Goal: Communication & Community: Answer question/provide support

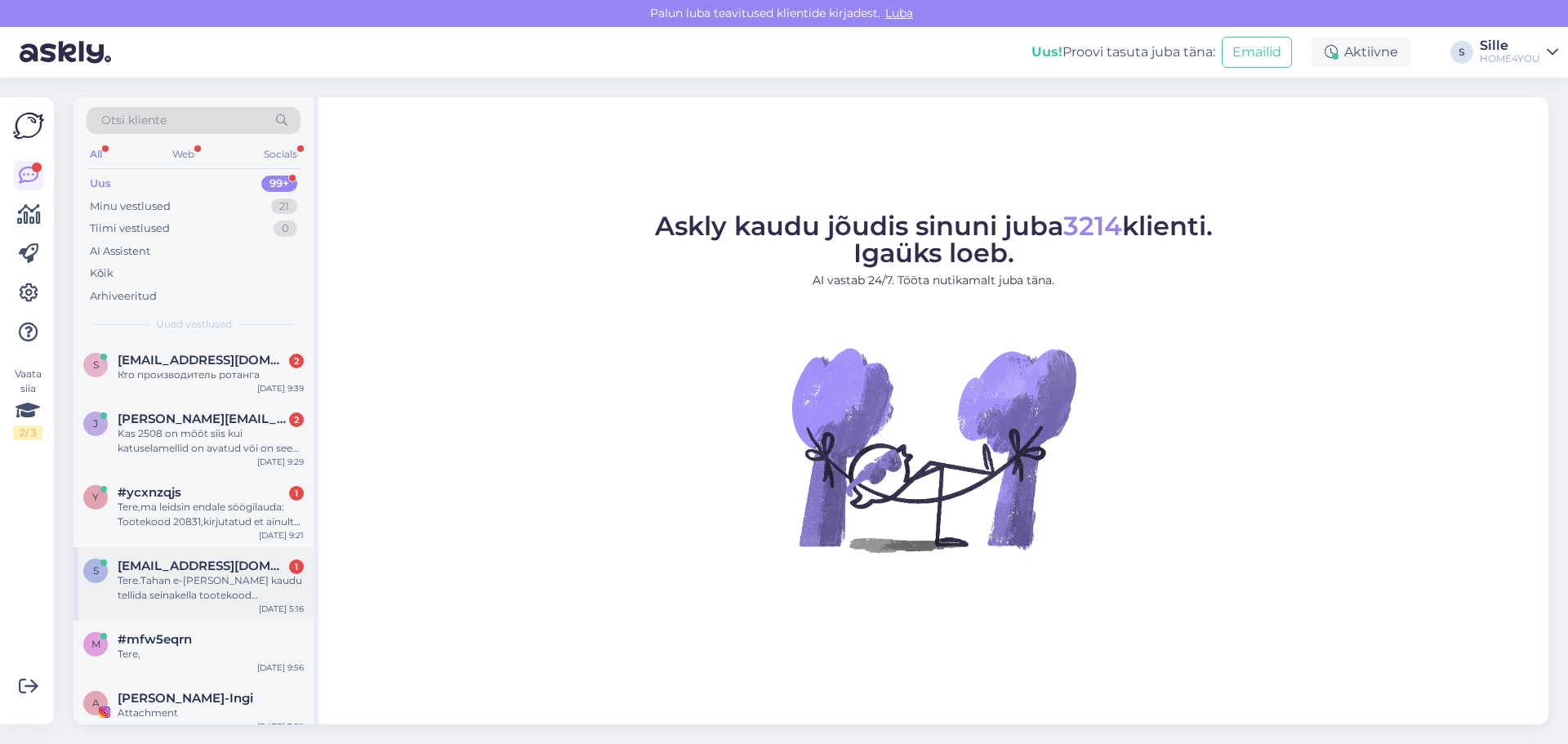
drag, startPoint x: 181, startPoint y: 563, endPoint x: 202, endPoint y: 569, distance: 21.8
click at [183, 563] on span "[EMAIL_ADDRESS][DOMAIN_NAME]" at bounding box center [202, 565] width 170 height 14
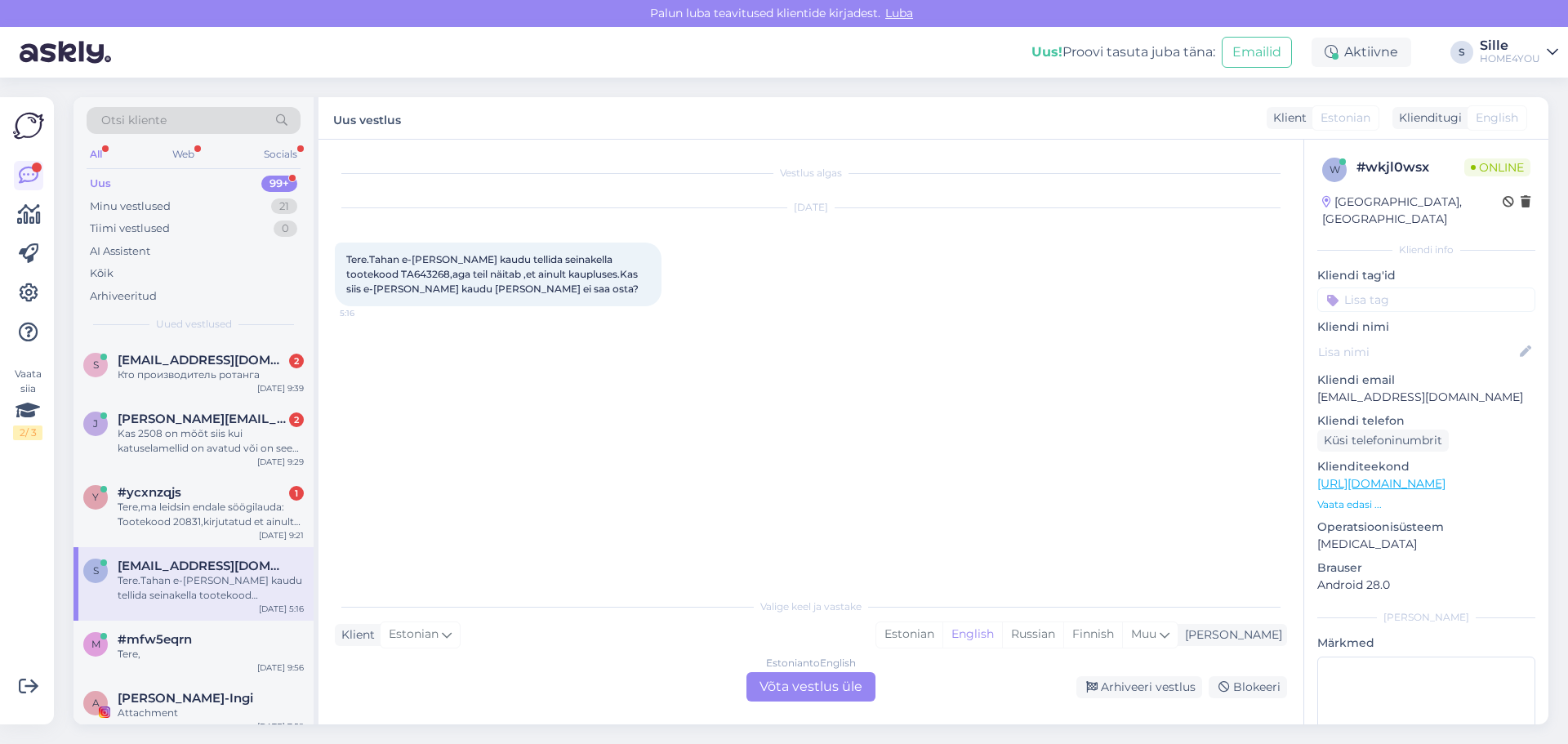
click at [790, 691] on div "Estonian to English Võta vestlus üle" at bounding box center [811, 687] width 129 height 30
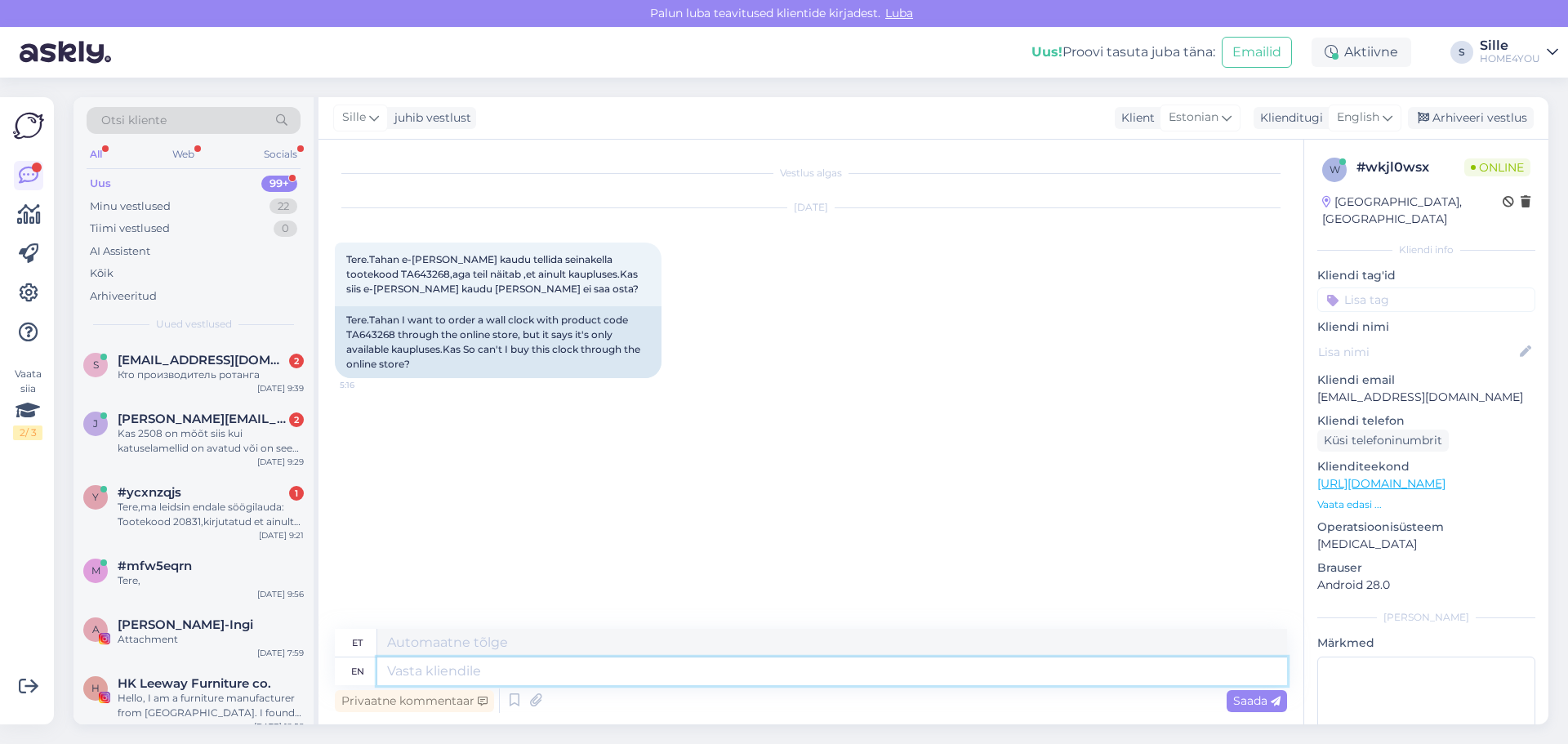
click at [708, 673] on textarea at bounding box center [832, 671] width 910 height 28
type textarea "Tere,"
type textarea "Tere, kah"
type textarea "Tere, kaj"
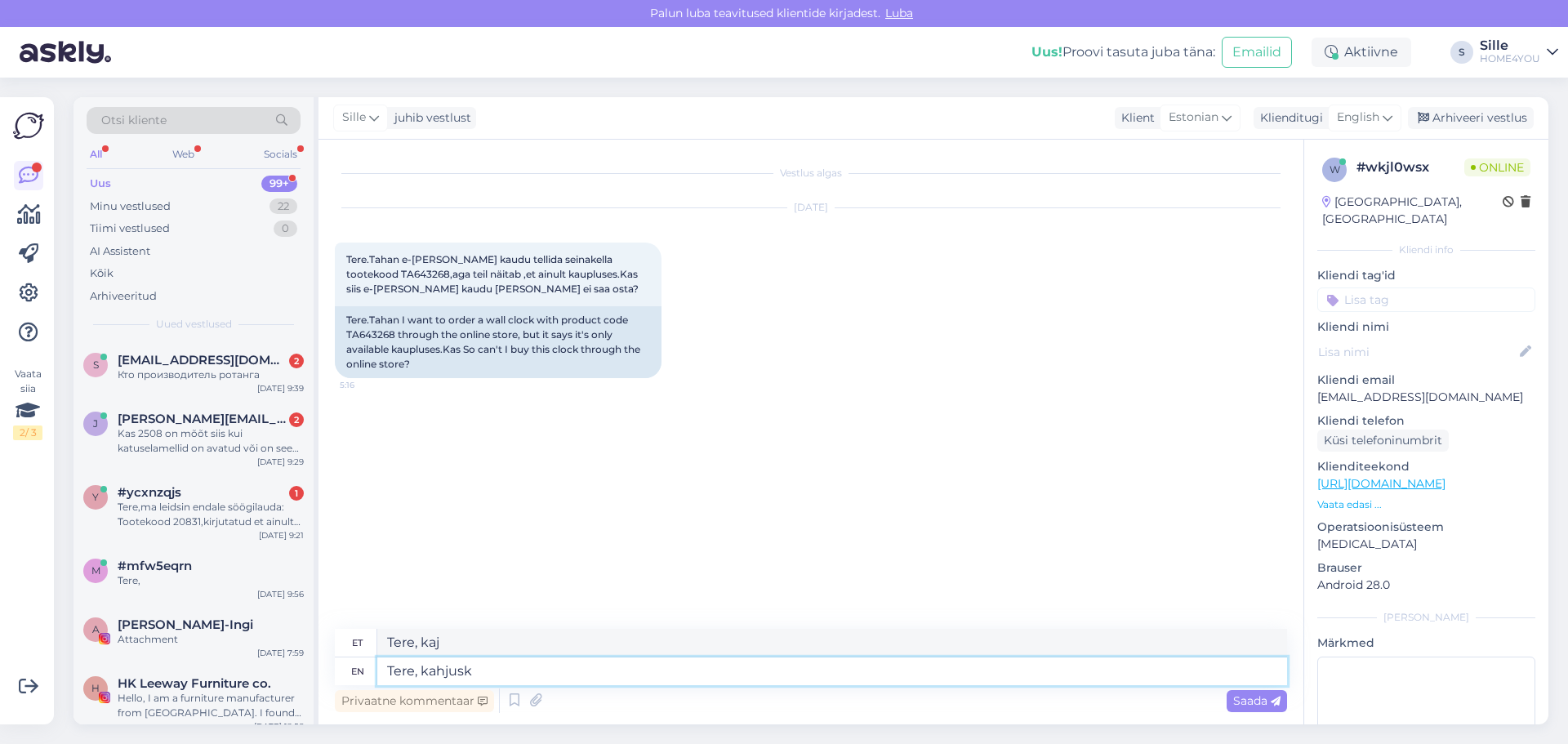
type textarea "Tere, kahjusk m"
type textarea "Tere, kahjuks"
type textarea "Tere, kahjusk mitte"
type textarea "Tere, kahjuks mitte"
type textarea "Tere, kahjusk mitte."
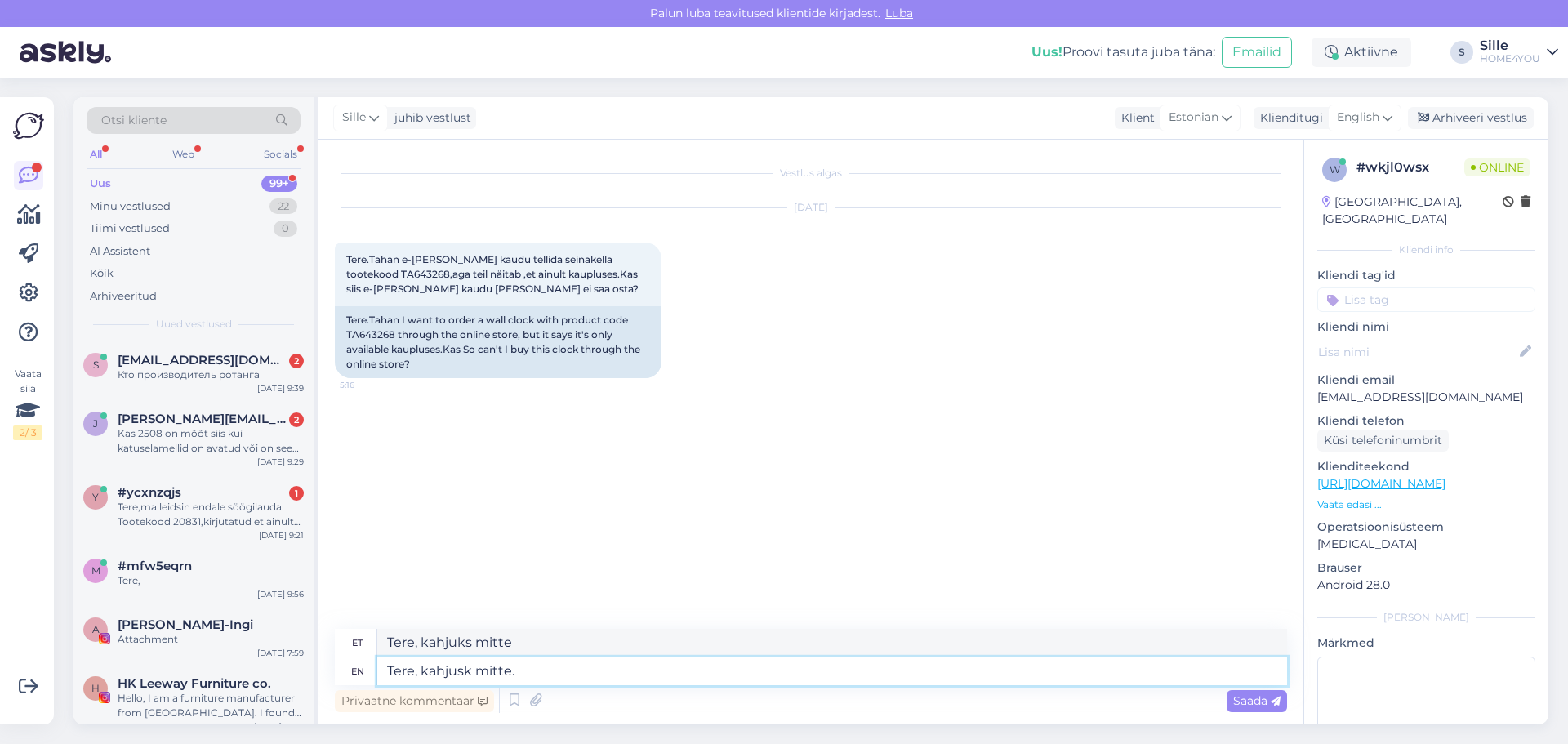
type textarea "Tere, kahjuks mitte."
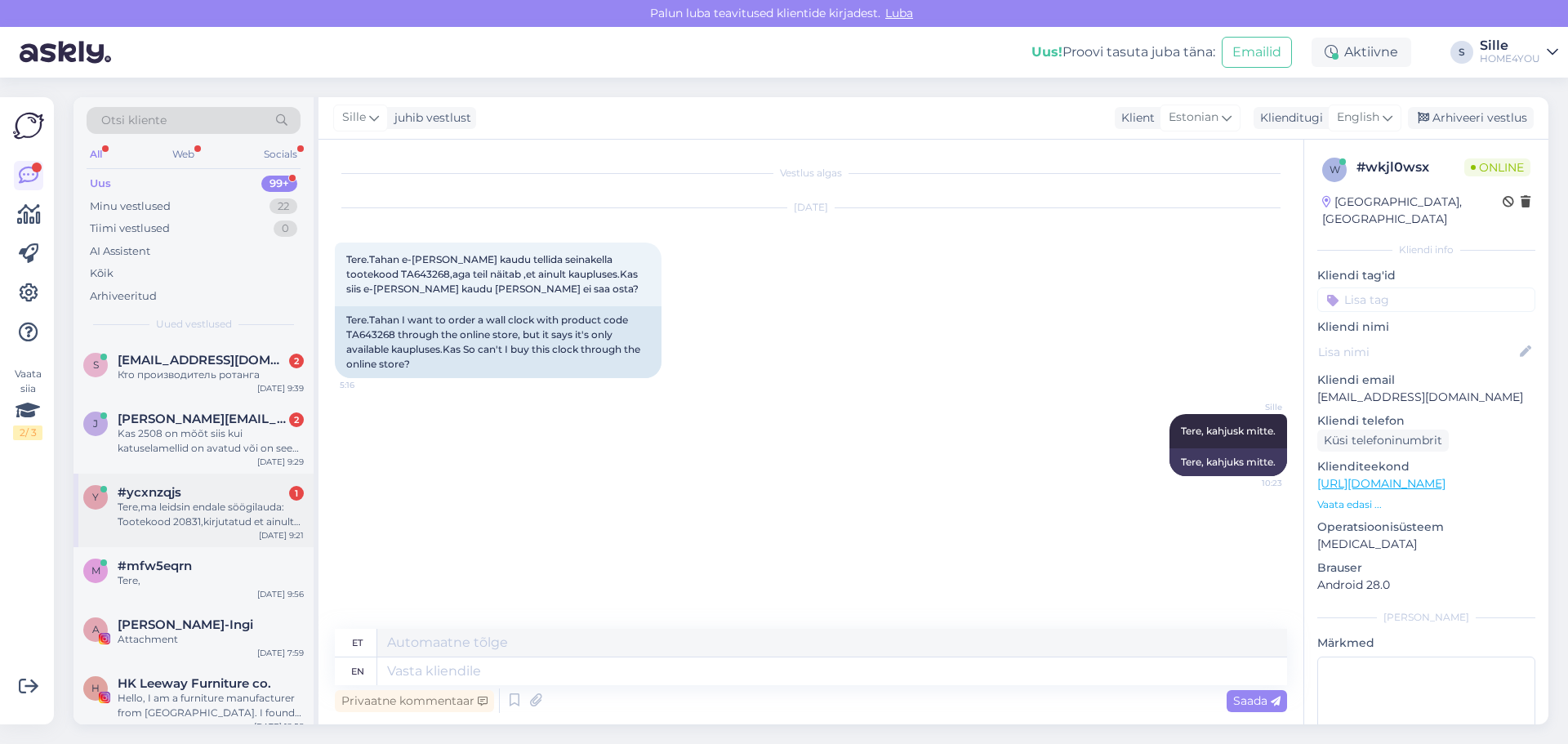
click at [170, 491] on span "#ycxnzqjs" at bounding box center [149, 492] width 64 height 14
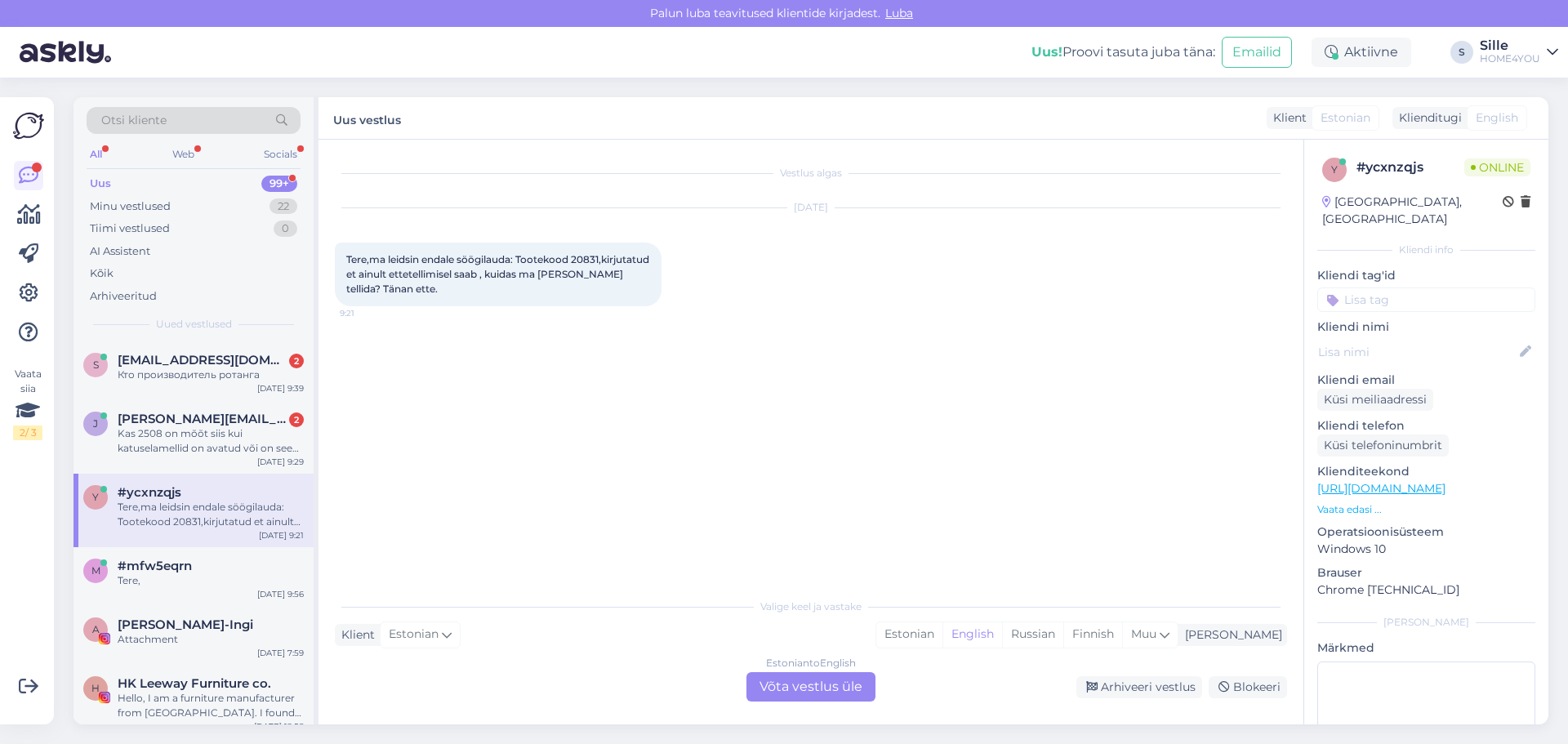
click at [803, 680] on div "Estonian to English Võta vestlus üle" at bounding box center [811, 687] width 129 height 30
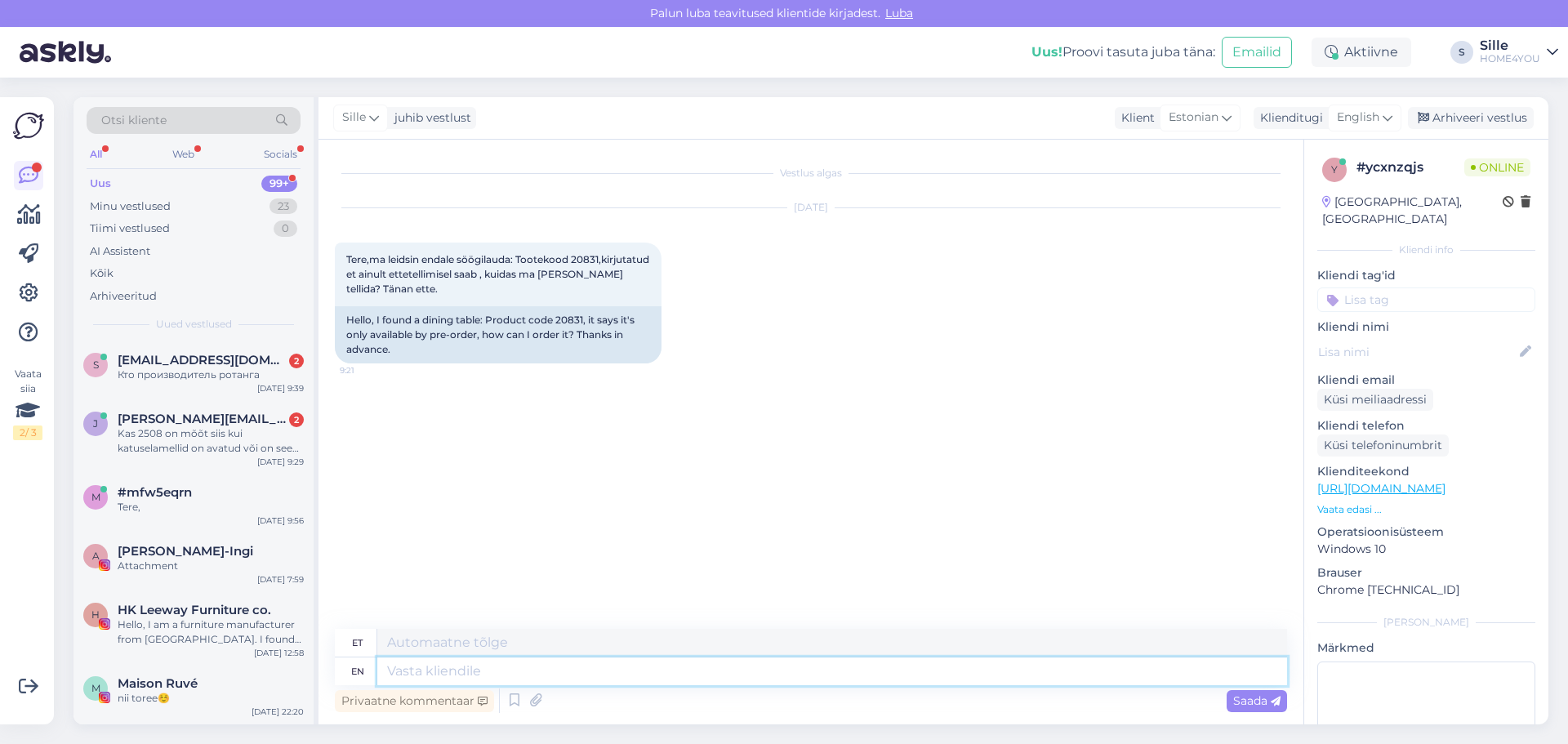
click at [777, 674] on textarea at bounding box center [832, 671] width 910 height 28
type textarea "Tere,"
type textarea "Tere, ettetel"
type textarea "Tere, ettete"
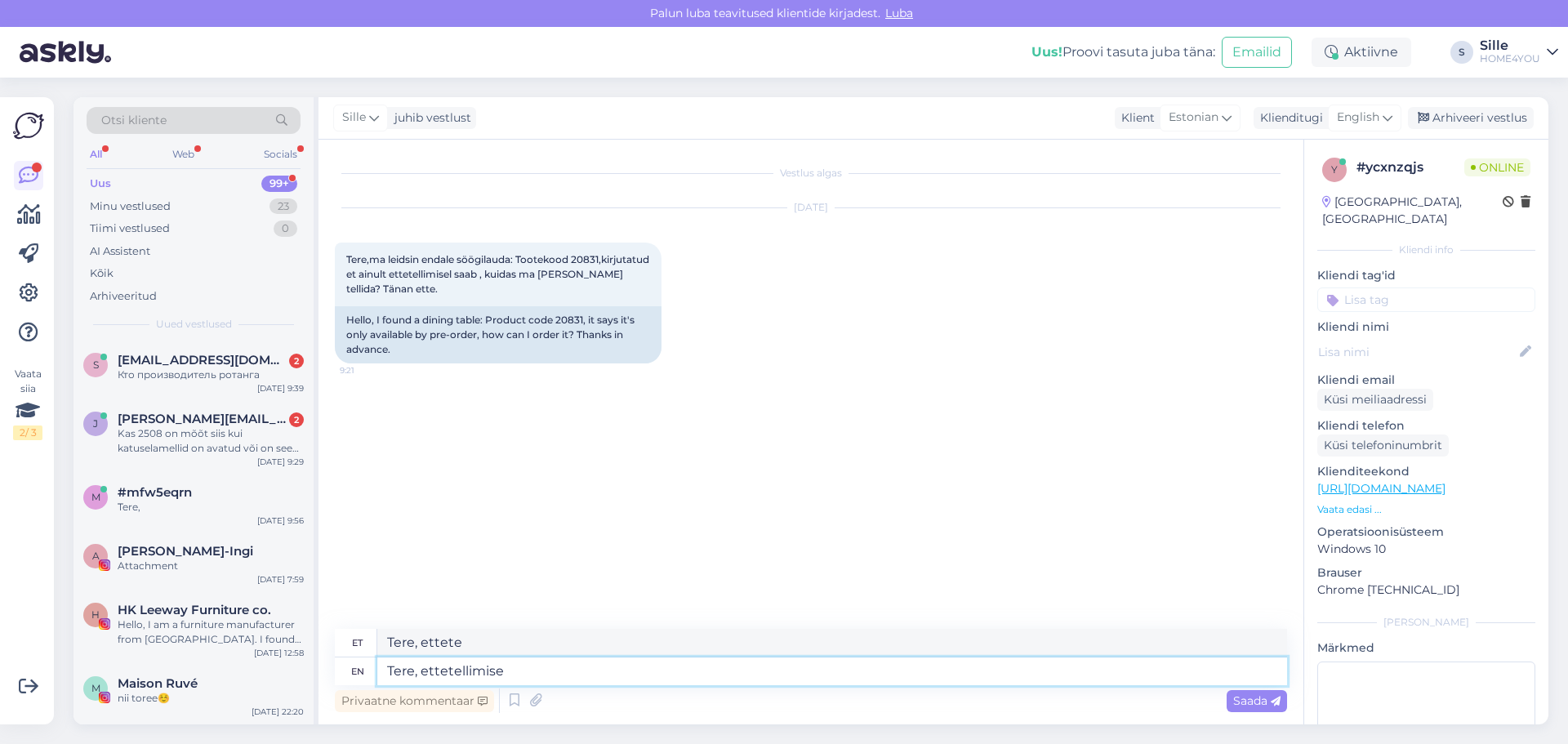
type textarea "Tere, ettetellimise"
type textarea "Tere, ettetellimise nu"
type textarea "Tere, ettetellimise nüüd"
type textarea "Tere, ettetellimise [PERSON_NAME]"
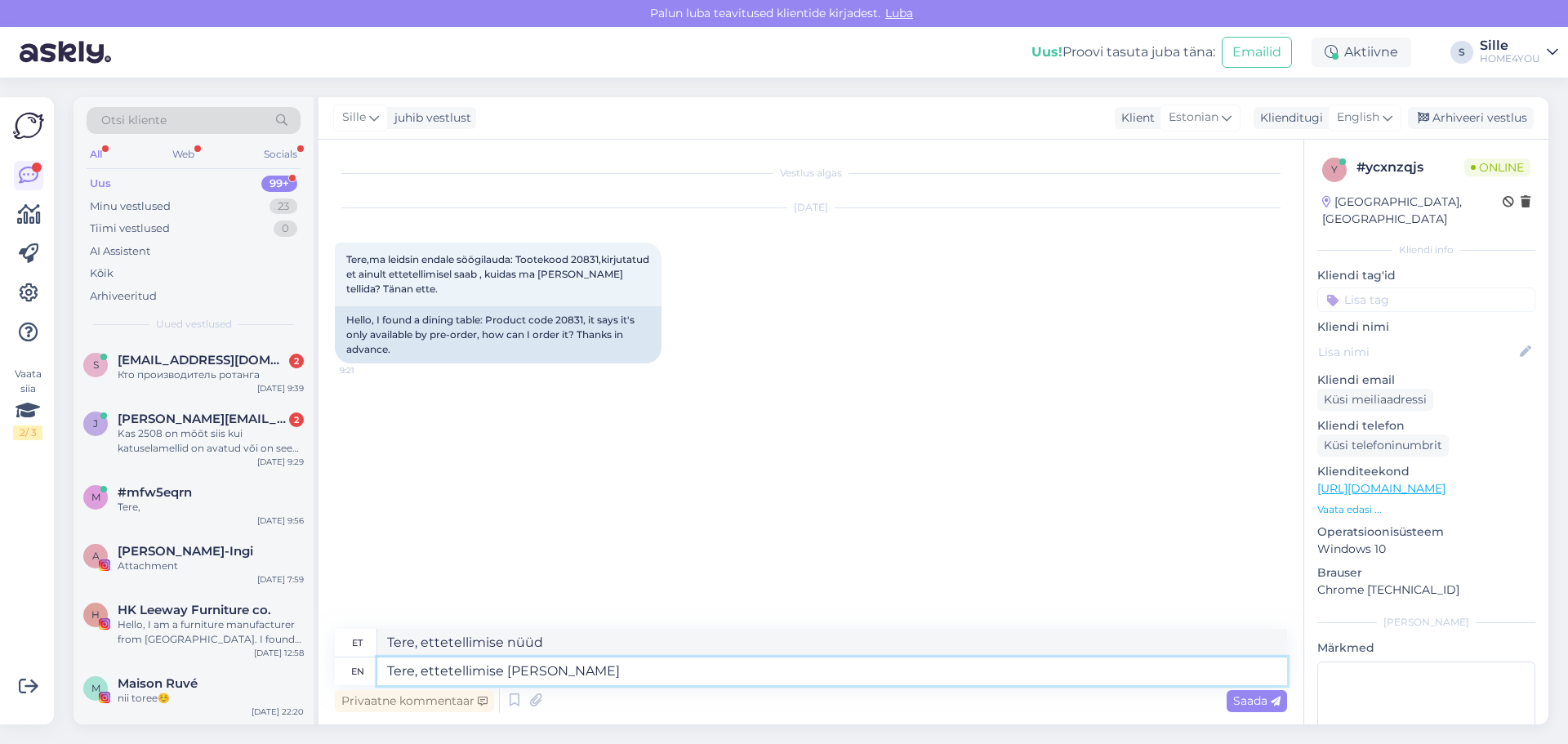
type textarea "Tere, ettetellimise [PERSON_NAME]"
type textarea "Tere, ettetellimise [PERSON_NAME] on h"
type textarea "Tere, ettetellimise [PERSON_NAME] on"
type textarea "Tere, ettetellimise [PERSON_NAME] on hetkel e"
type textarea "Tere, ettetellimise [PERSON_NAME] on hetkel"
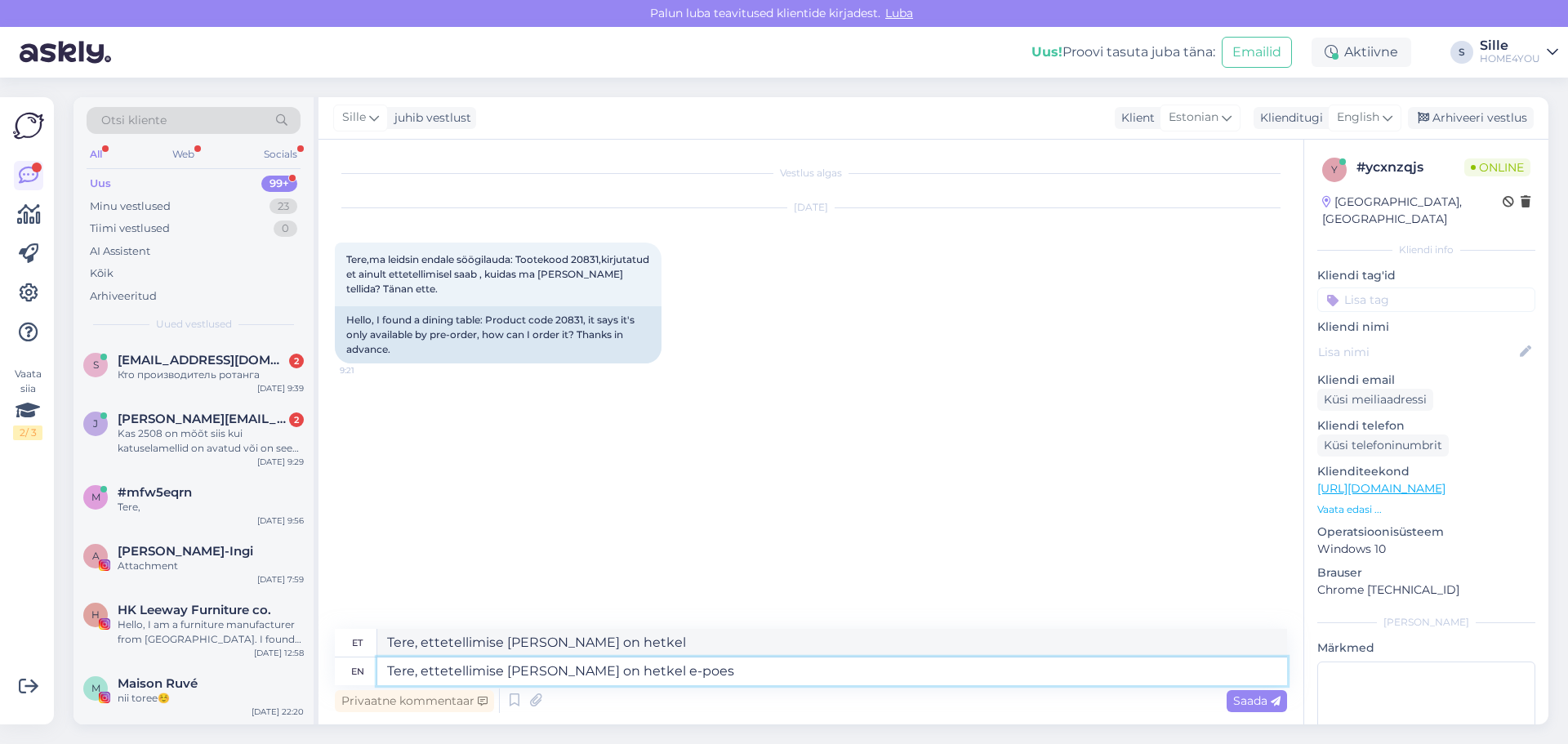
type textarea "Tere, ettetellimise [PERSON_NAME] on hetkel e-poes k"
type textarea "Tere, ettetellimise [PERSON_NAME] on hetkel e-poes"
type textarea "Tere, ettetellimise [PERSON_NAME] on hetkel e-poes katki l"
type textarea "Tere, ettetellimise [PERSON_NAME] on hetkel e-poes katki"
type textarea "Tere, ettetellimise [PERSON_NAME] on hetkel e-poes katki läinud,"
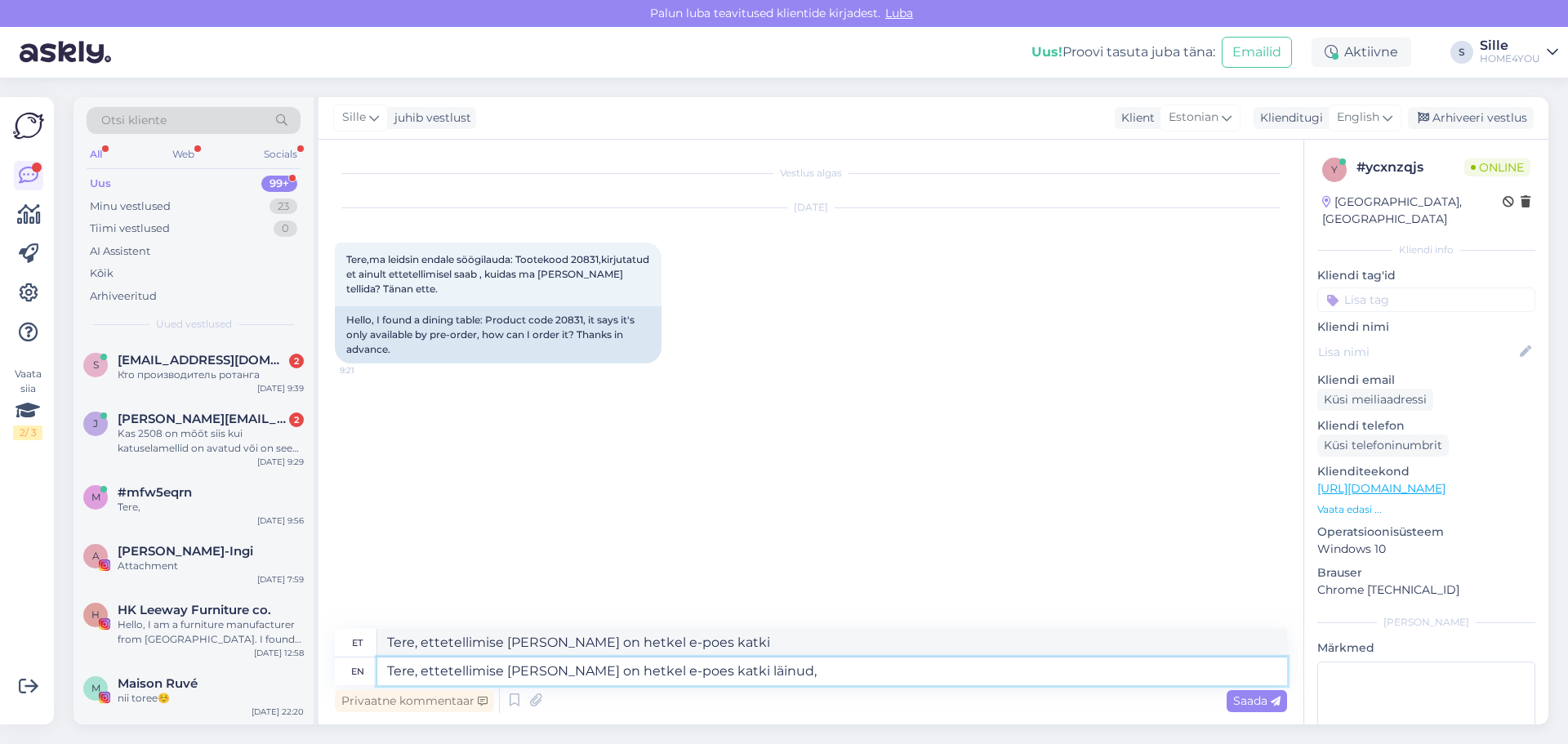
type textarea "Tere, ettetellimise [PERSON_NAME] on hetkel e-poes katki läinud,"
type textarea "Tere, ettetellimise [PERSON_NAME] on hetkel e-poes katki läinud, It t"
type textarea "Tere, ettetellimise [PERSON_NAME] on hetkel e-poes katki läinud, It"
type textarea "Tere, ettetellimise [PERSON_NAME] on hetkel e-poes katki läinud, It tegeleb"
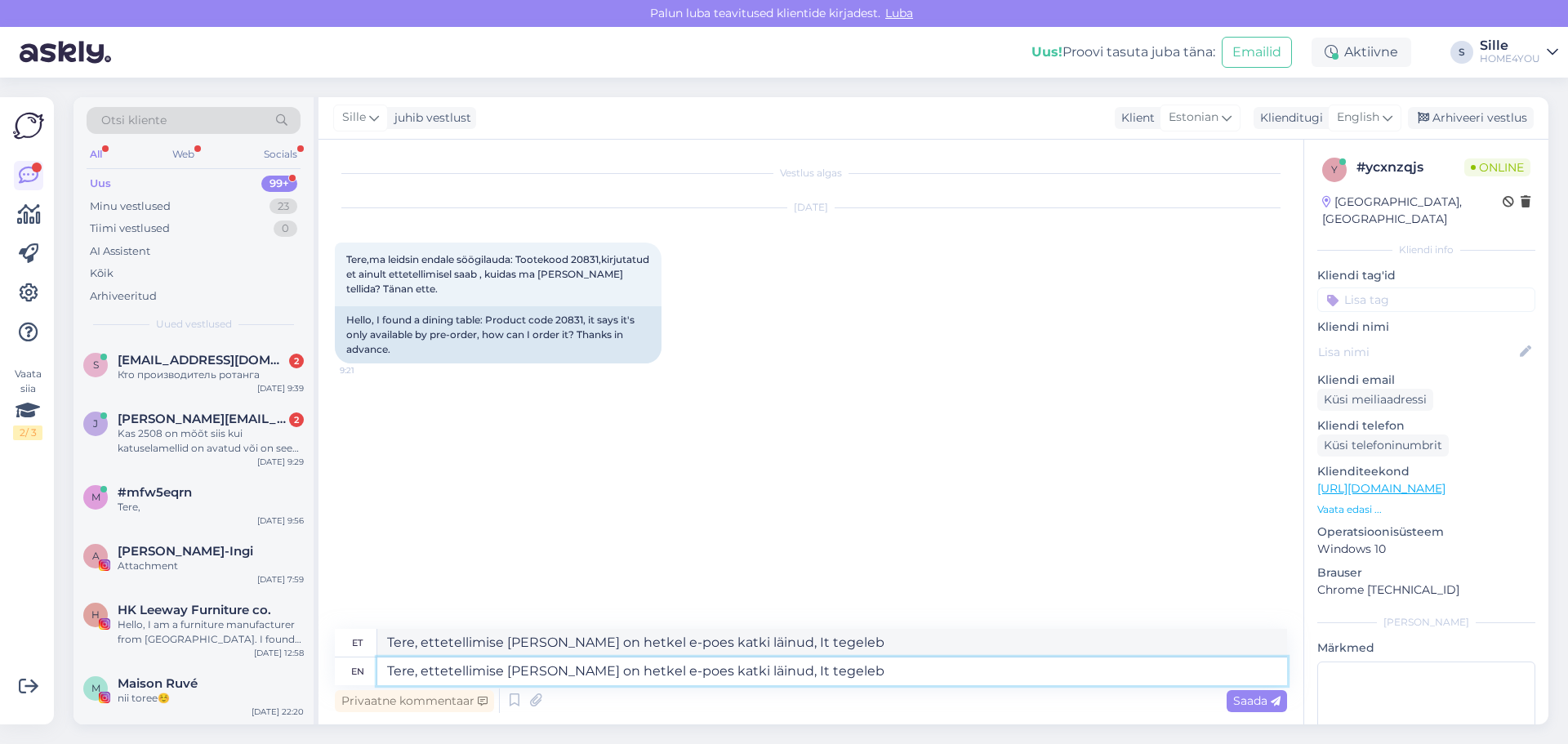
type textarea "Tere, ettetellimise [PERSON_NAME] on hetkel e-poes katki läinud, It tegeleb l"
type textarea "Tere, ettetellimise [PERSON_NAME] on hetkel e-poes katki läinud, It tegeleb läh…"
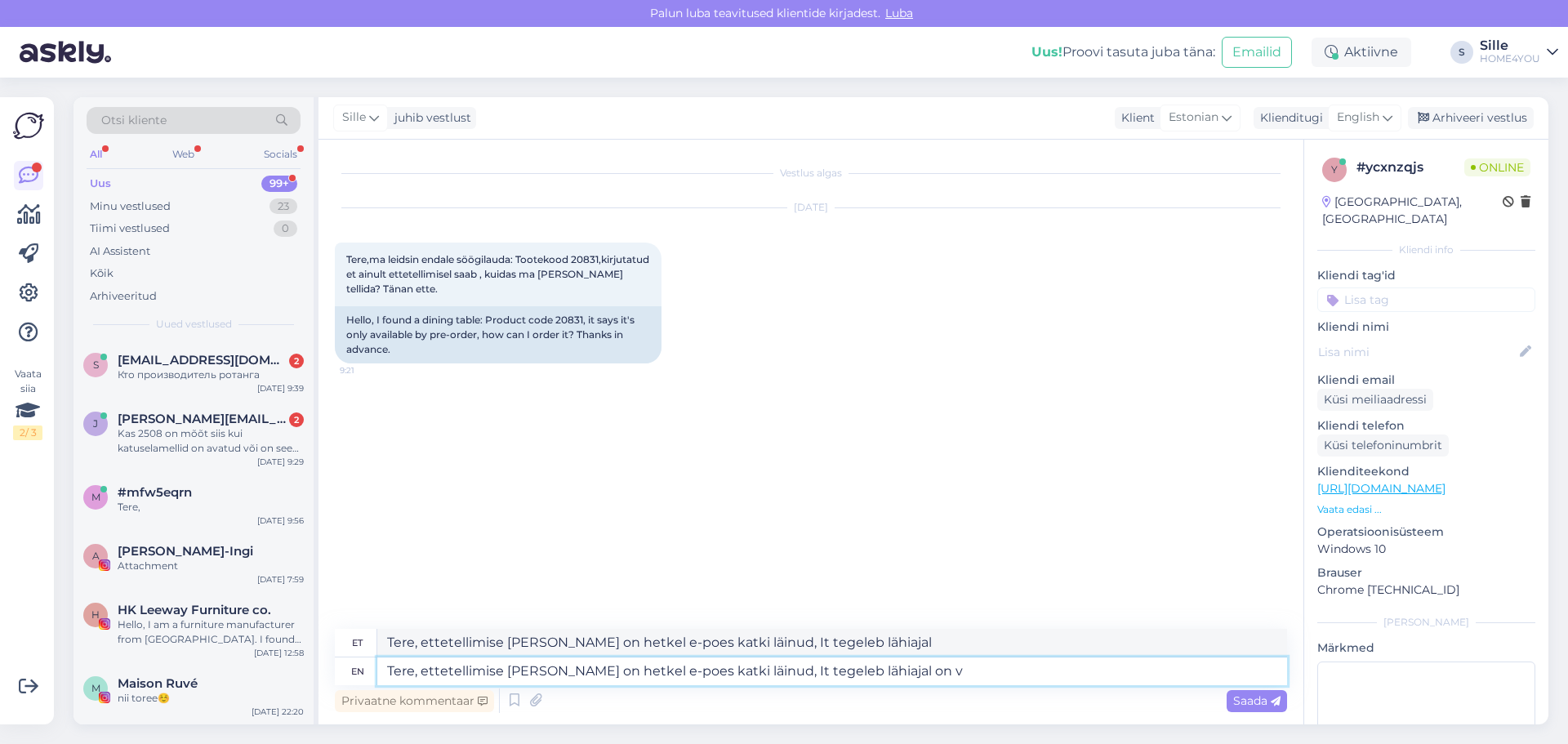
type textarea "Tere, ettetellimise [PERSON_NAME] on hetkel e-poes katki läinud, It tegeleb läh…"
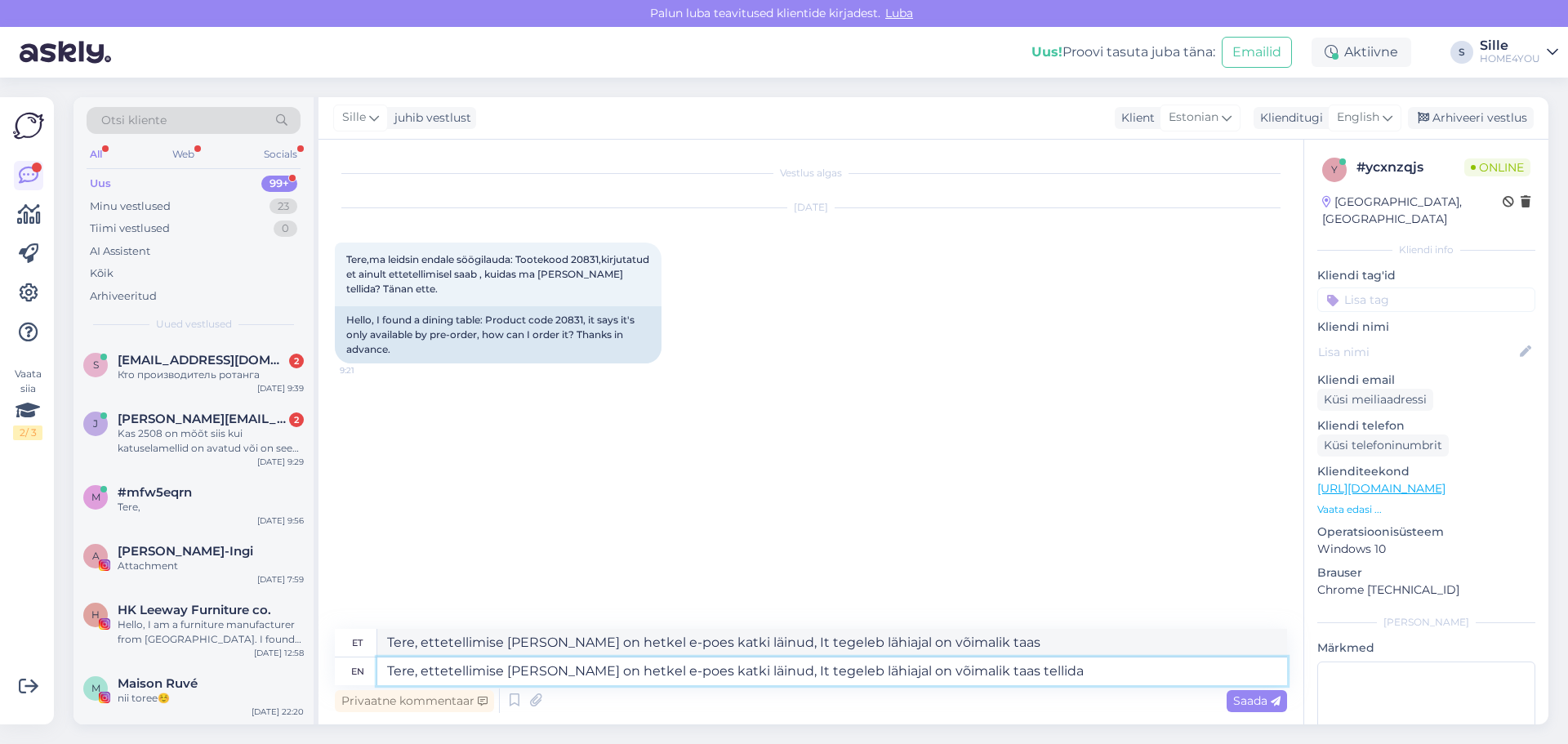
type textarea "Tere, ettetellimise [PERSON_NAME] on hetkel e-poes katki läinud, It tegeleb läh…"
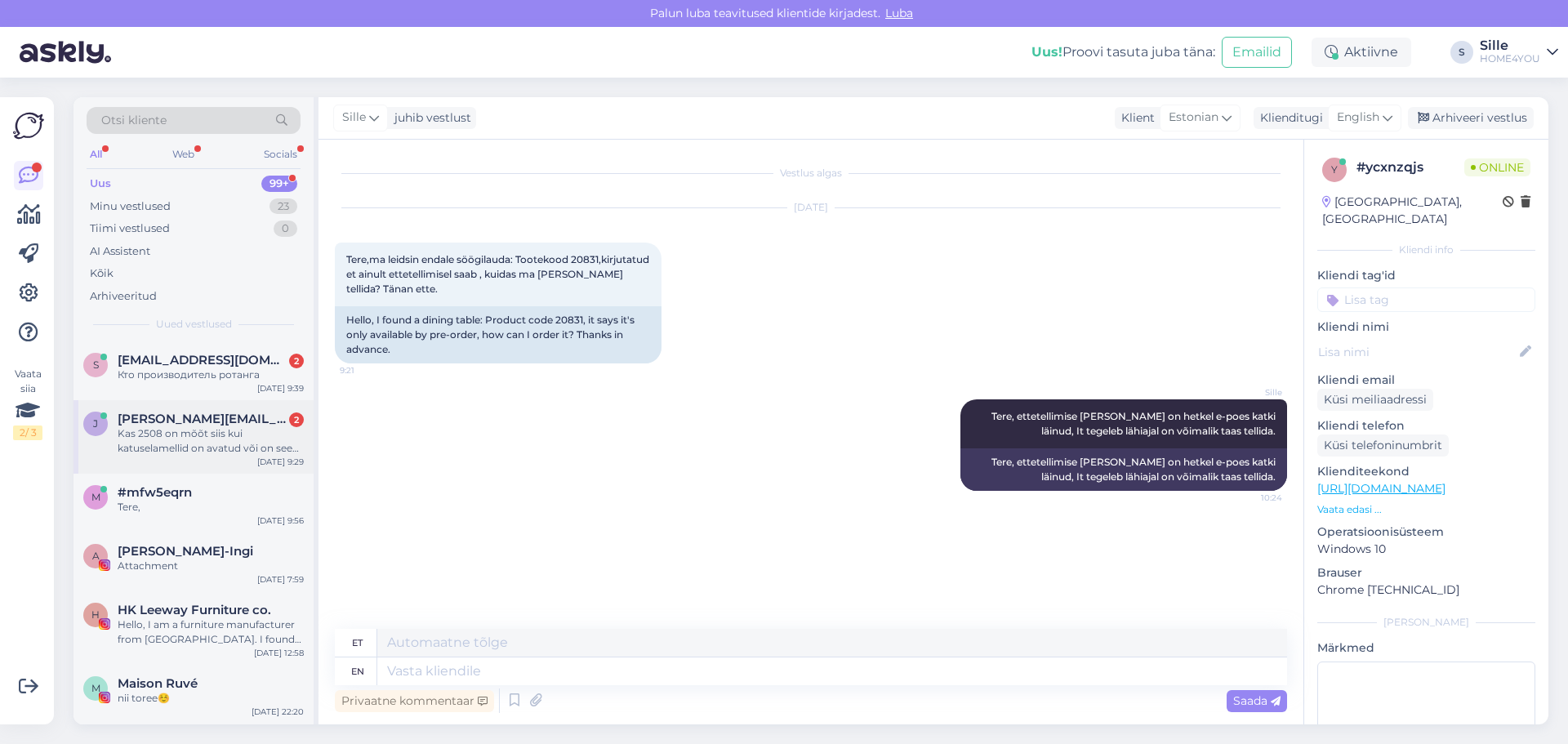
click at [225, 423] on span "[PERSON_NAME][EMAIL_ADDRESS][DOMAIN_NAME]" at bounding box center [202, 418] width 170 height 14
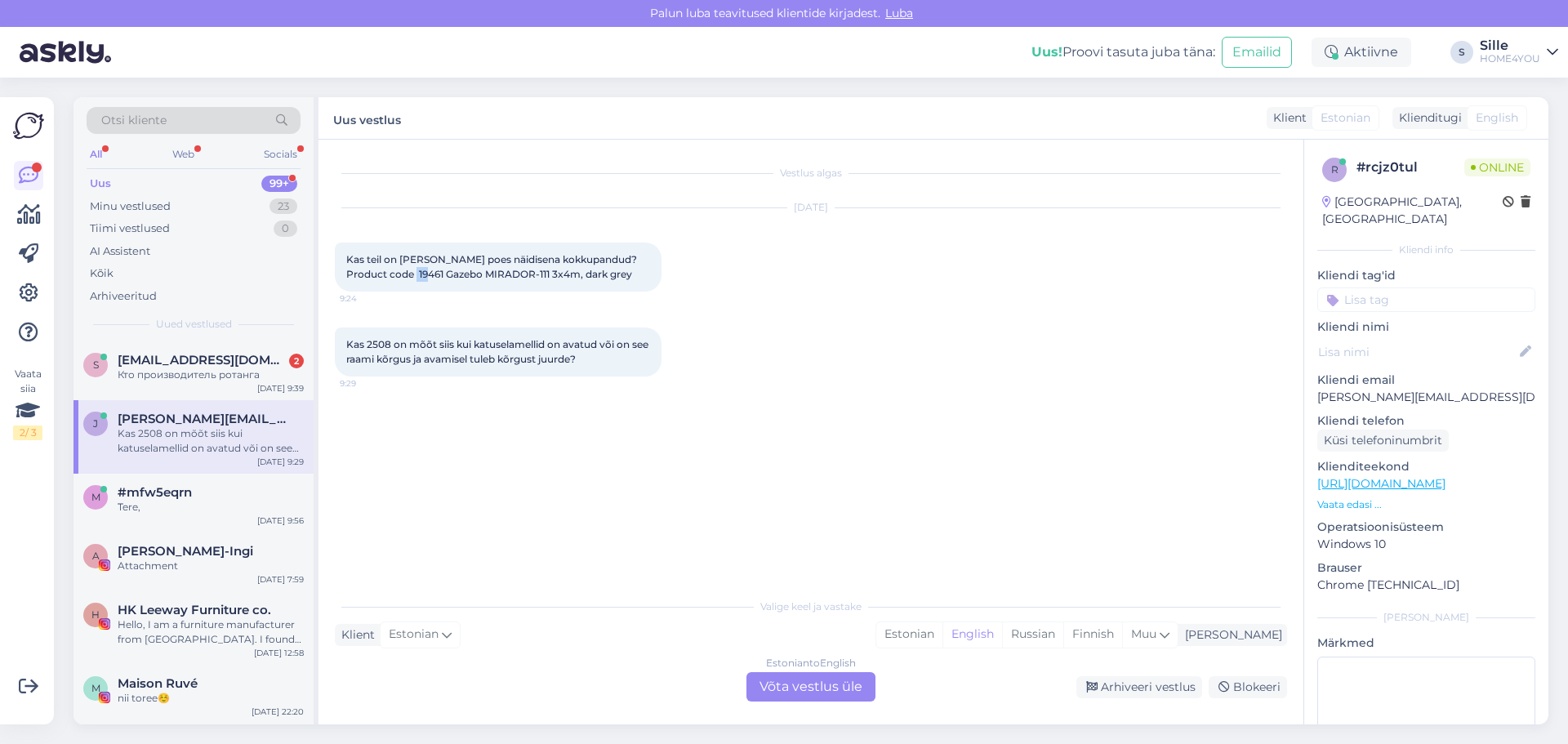
drag, startPoint x: 443, startPoint y: 272, endPoint x: 422, endPoint y: 276, distance: 21.4
click at [422, 276] on span "Kas teil on [PERSON_NAME] poes näidisena kokkupandud? Product code 19461 Gazebo…" at bounding box center [493, 267] width 294 height 27
drag, startPoint x: 448, startPoint y: 273, endPoint x: 415, endPoint y: 278, distance: 33.4
click at [415, 278] on span "Kas teil on [PERSON_NAME] poes näidisena kokkupandud? Product code 19461 Gazebo…" at bounding box center [493, 267] width 294 height 27
copy span "19461"
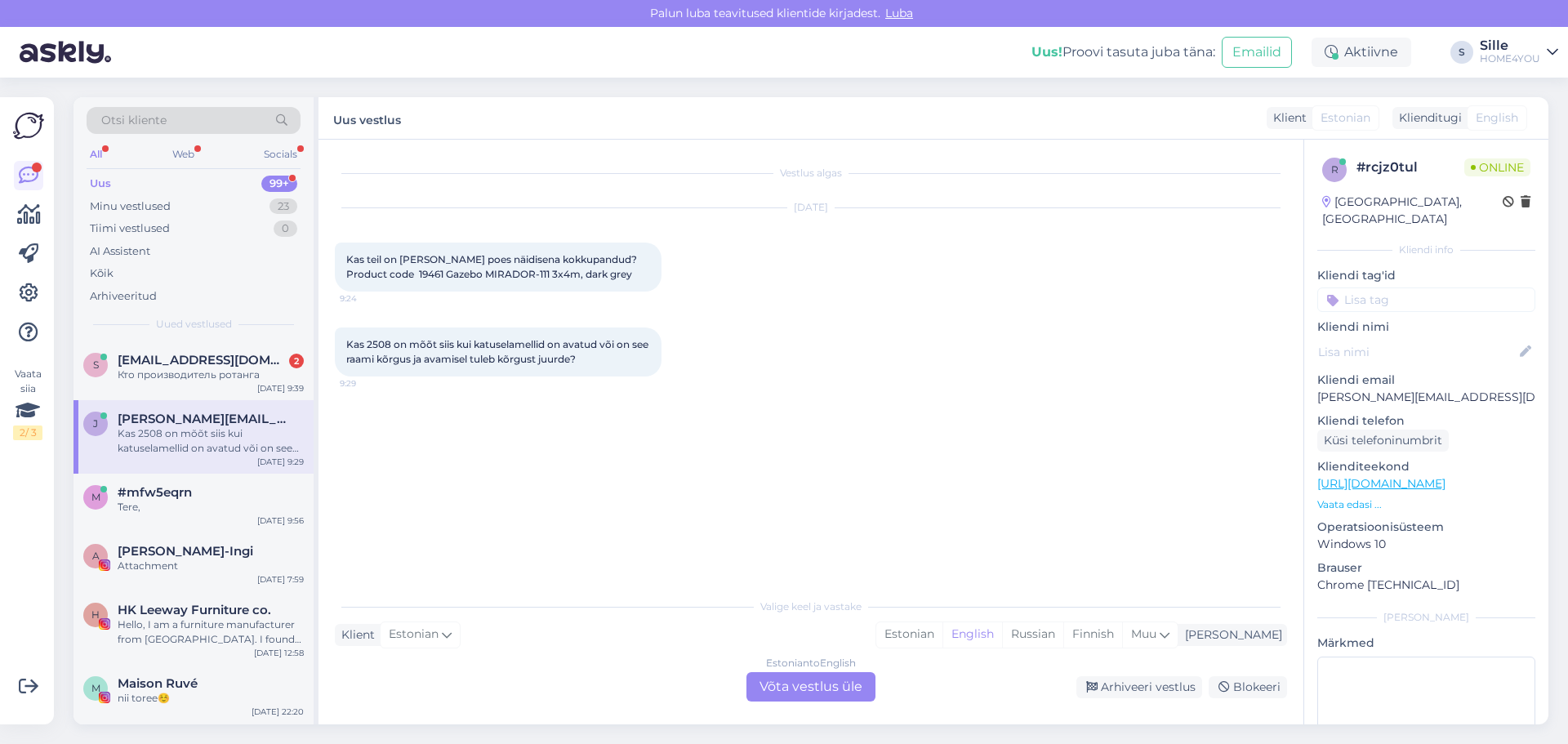
click at [789, 677] on div "Estonian to English Võta vestlus üle" at bounding box center [811, 687] width 129 height 30
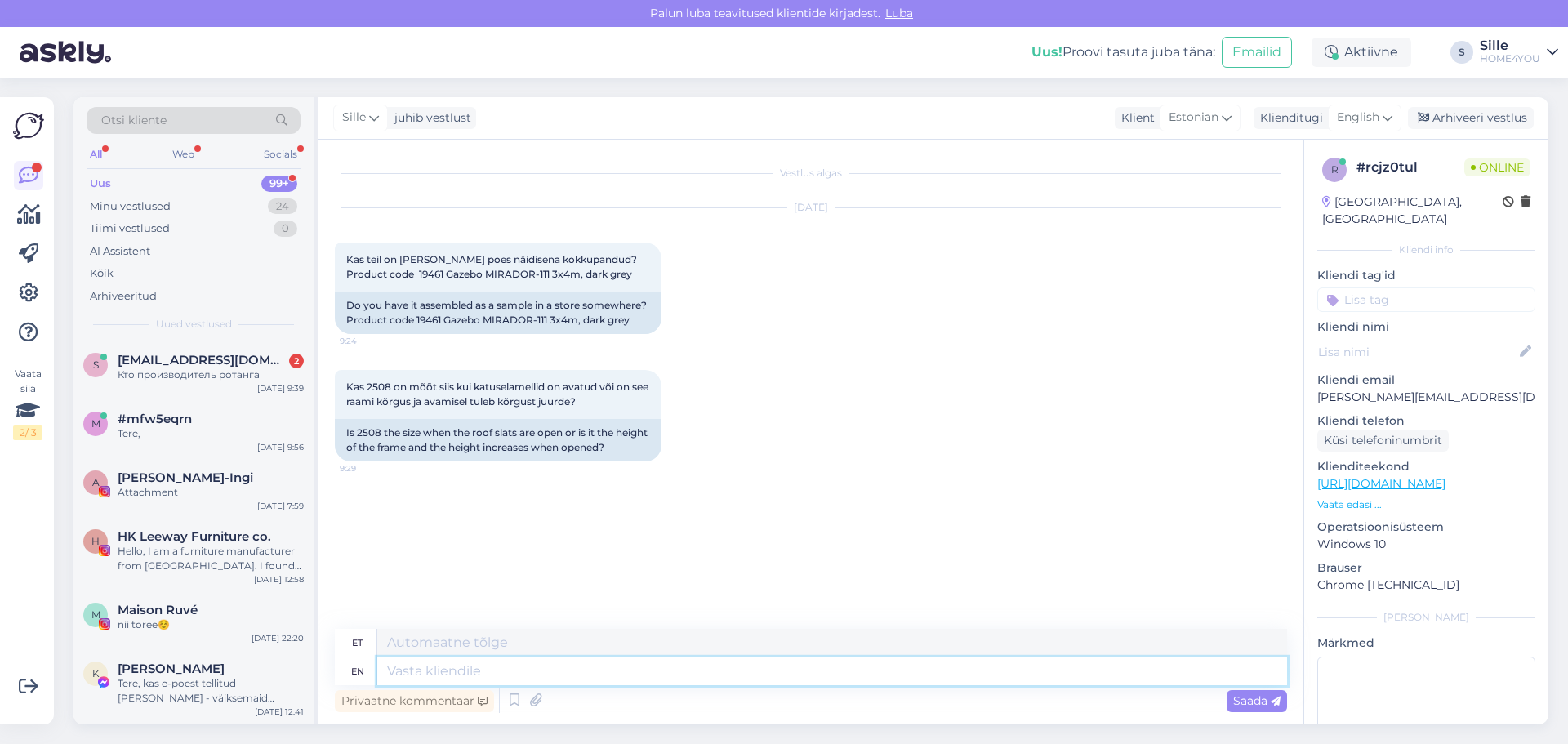
click at [691, 676] on textarea at bounding box center [832, 671] width 910 height 28
type textarea "Tere, s"
type textarea "Tere,"
type textarea "[PERSON_NAME], soovitud"
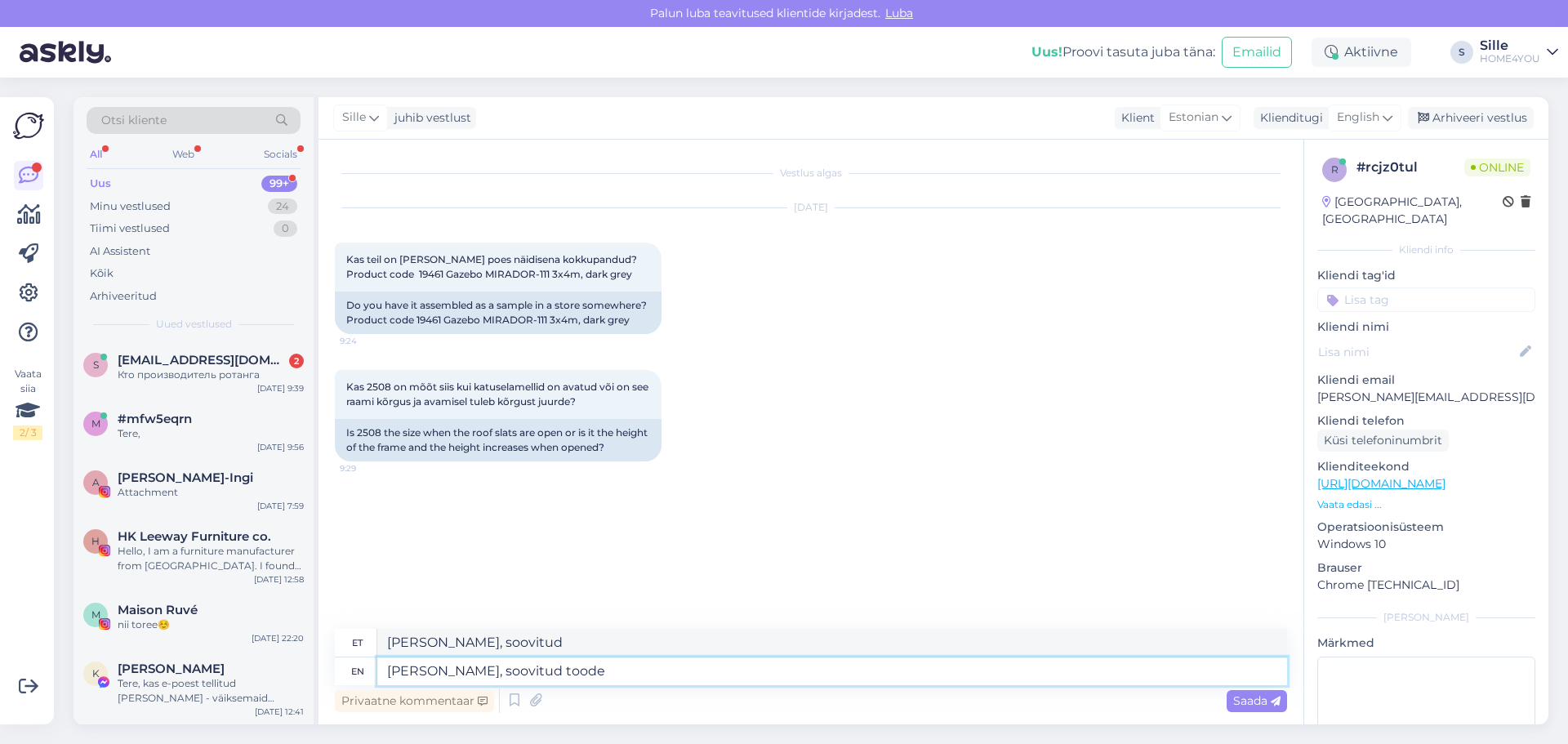
type textarea "[PERSON_NAME], soovitud toode"
type textarea "[PERSON_NAME], soovitud toode näid"
type textarea "[PERSON_NAME], soovitud toote näit"
type textarea "[PERSON_NAME], soovitud toode näidisen a"
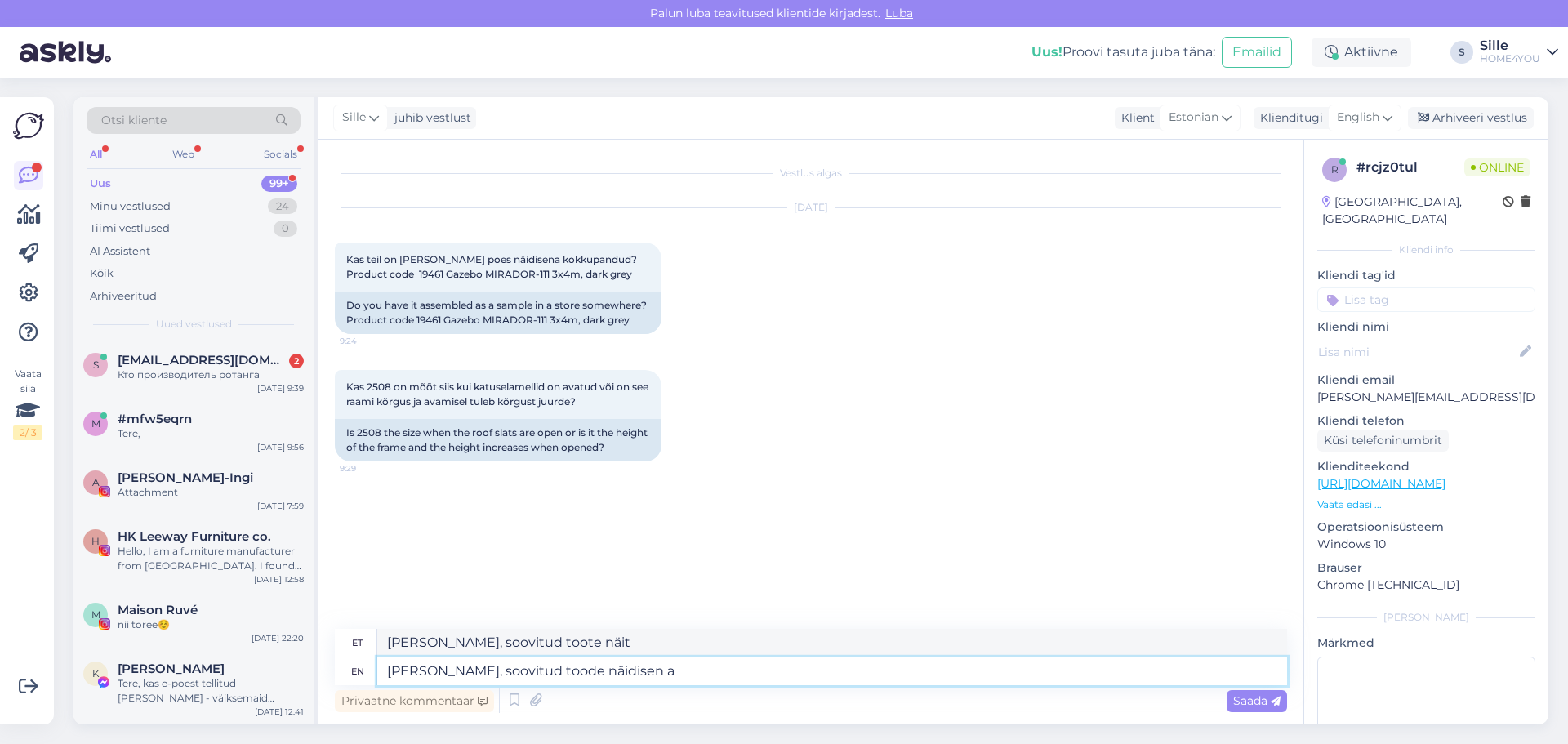
type textarea "Tere, olen toode näidisen"
type textarea "[PERSON_NAME], soovitud toode näidisen avälj"
type textarea "Tere, toode toode näidisen avälja"
type textarea "[PERSON_NAME], soovitud toode näidisen"
type textarea "Tere, olen toode näidisen"
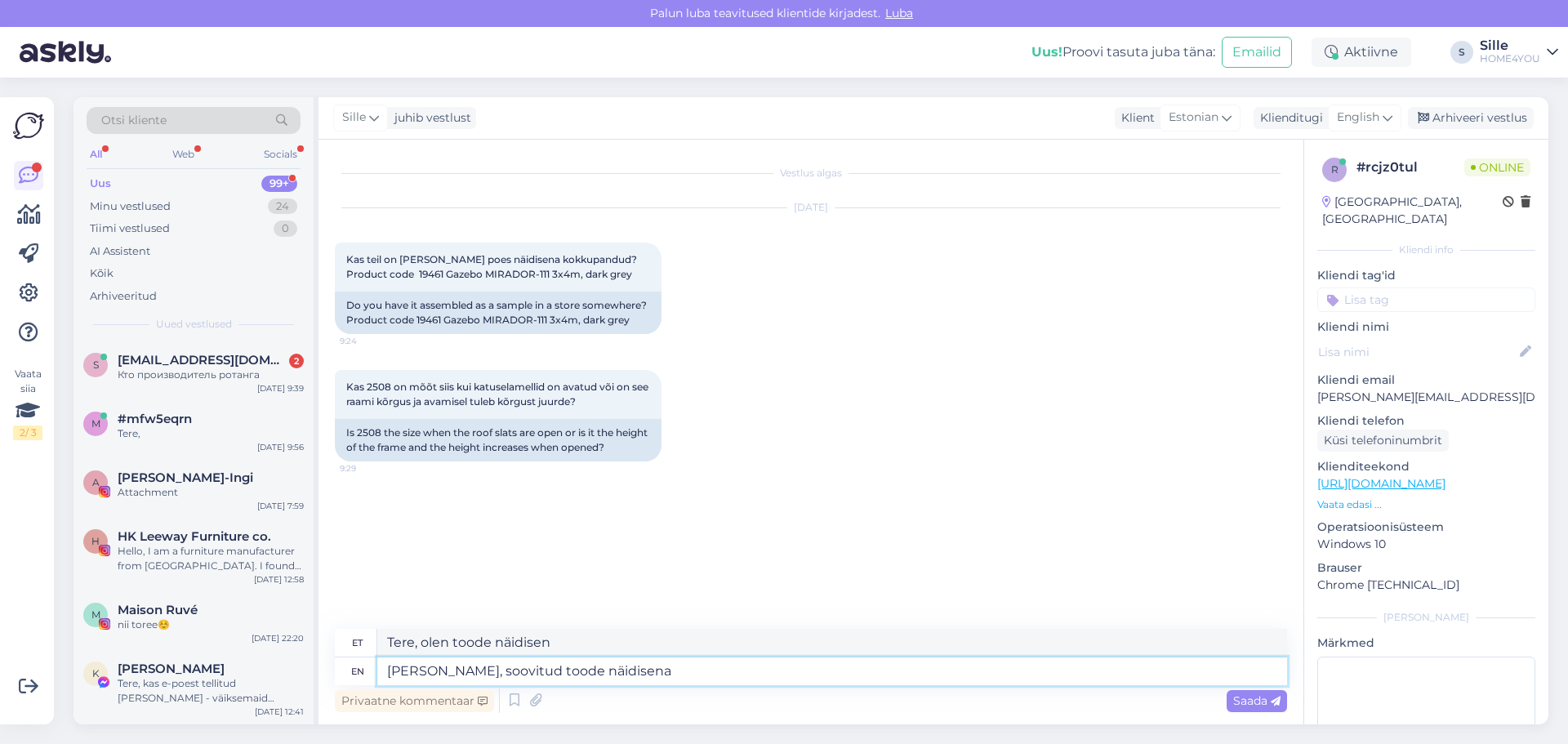
type textarea "[PERSON_NAME], soovitud toode näidisena"
type textarea "Tere, toode näidisena"
type textarea "[PERSON_NAME], soovitud toode näidisena väljas R"
type textarea "Tere, toode on näidisena väljas"
type textarea "[PERSON_NAME], soovitud toode näidisena väljas Rocca"
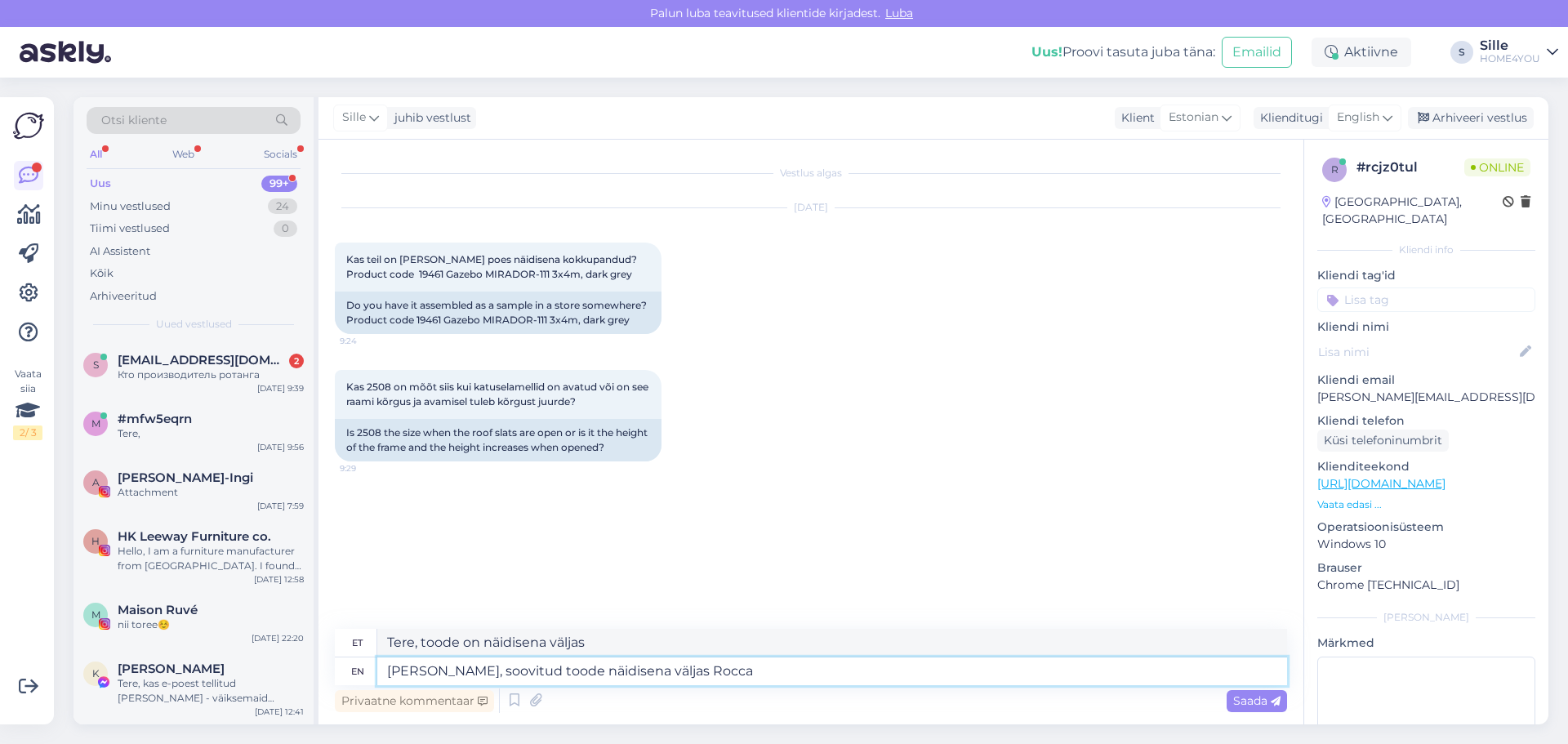
type textarea "Tere, toode toode näidisena väljas Rocca"
type textarea "[PERSON_NAME], soovitud toode näidisena väljas [GEOGRAPHIC_DATA]"
type textarea "Tere, toode toode näidisena väljas [GEOGRAPHIC_DATA]"
type textarea "[PERSON_NAME], soovitud toode näidisena väljas [GEOGRAPHIC_DATA],"
type textarea "Tere, toode toode näidisena väljas [GEOGRAPHIC_DATA]"
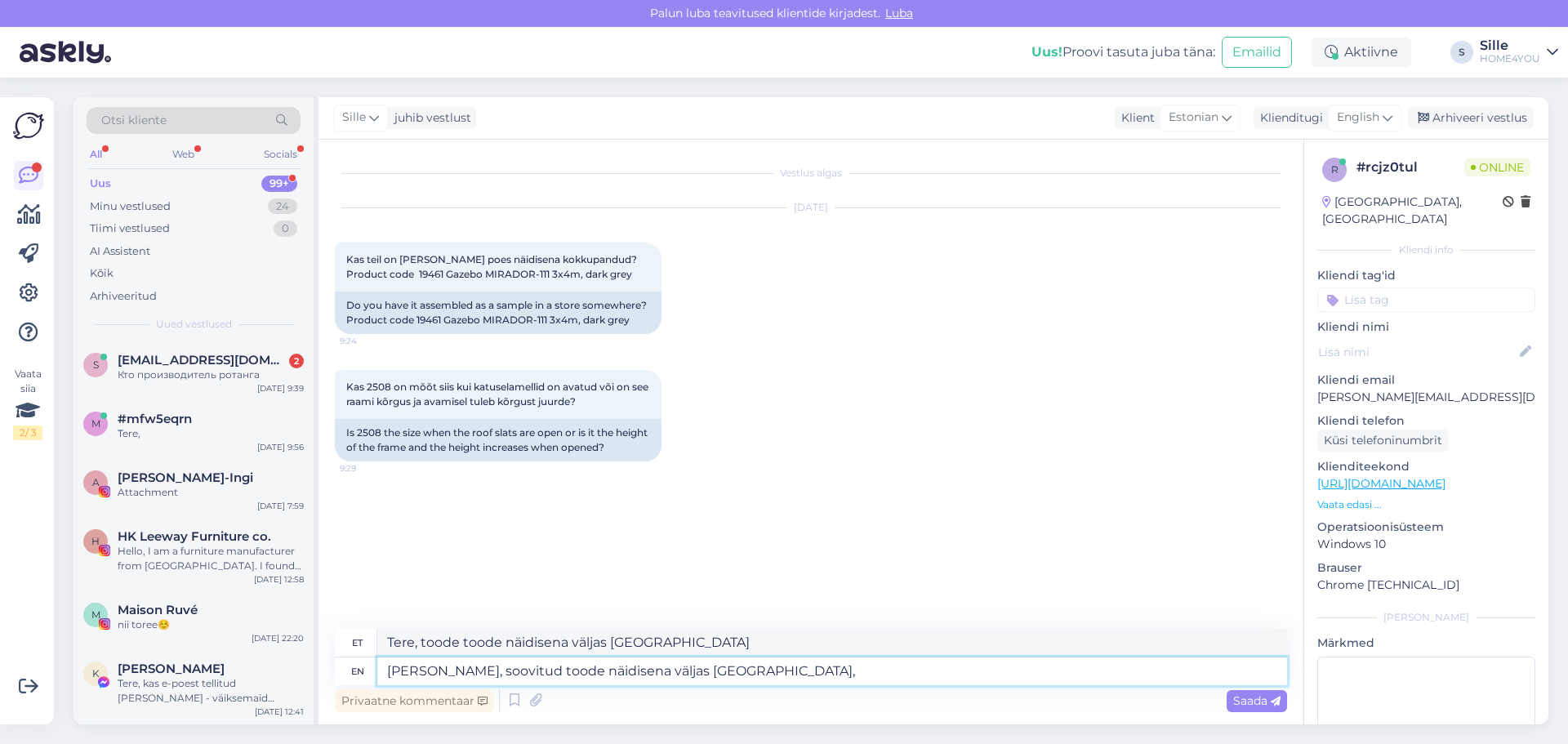
type textarea "[PERSON_NAME], soovitud toode näidisena väljas [GEOGRAPHIC_DATA], J"
type textarea "Tere, toode toode näidisena väljas [GEOGRAPHIC_DATA],"
type textarea "[PERSON_NAME], soovitud toode näidisena väljas [GEOGRAPHIC_DATA], [GEOGRAPHIC_D…"
type textarea "Tere, toode toode näidisena väljas [GEOGRAPHIC_DATA], [GEOGRAPHIC_DATA]"
type textarea "[PERSON_NAME], soovitud toode näidisena väljas [GEOGRAPHIC_DATA], [GEOGRAPHIC_D…"
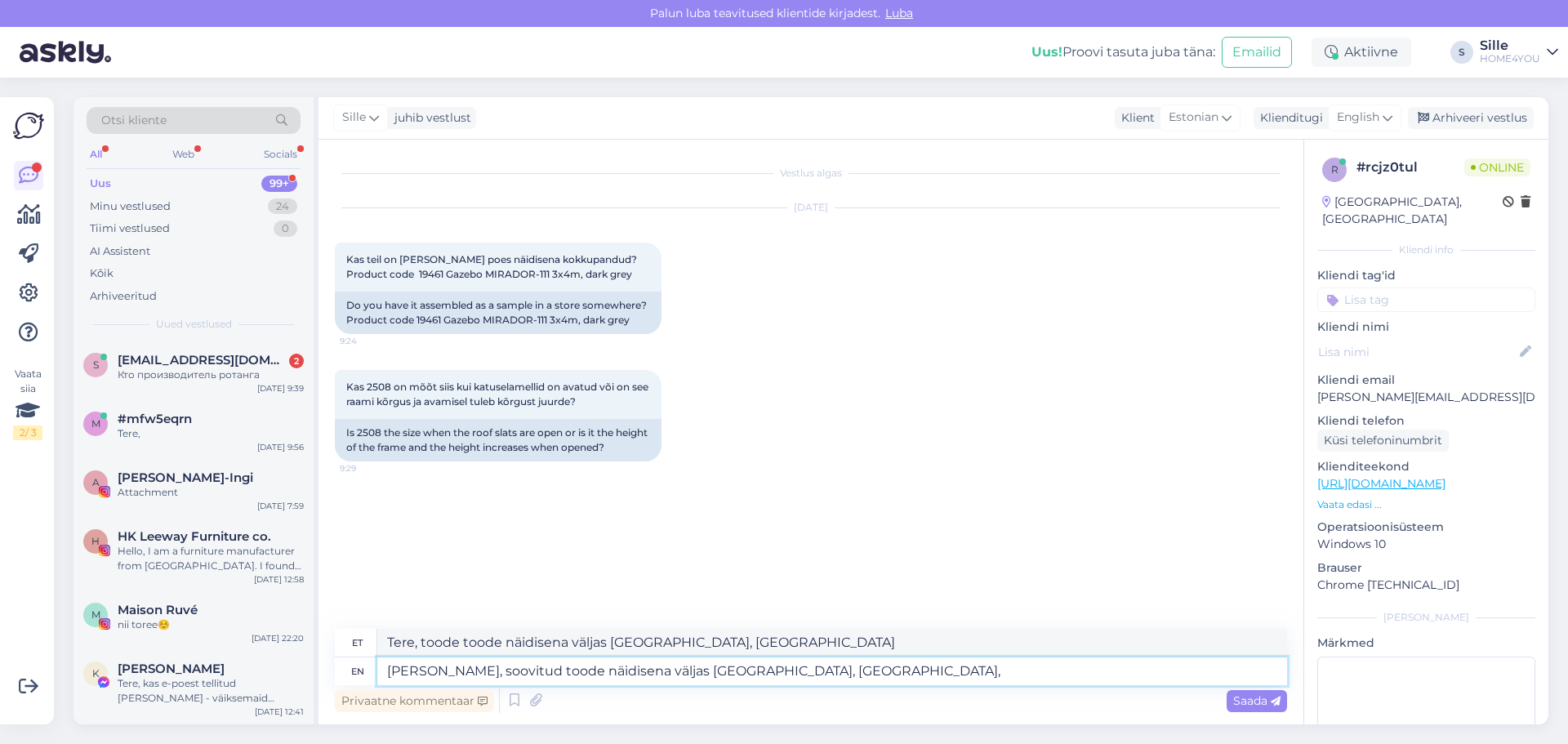
type textarea "Tere, toode toode näidisena väljas [GEOGRAPHIC_DATA], [GEOGRAPHIC_DATA],"
type textarea "[PERSON_NAME], soovitud toode näidisena väljas [GEOGRAPHIC_DATA], [GEOGRAPHIC_D…"
type textarea "Tere, toode toode näidisena väljas [GEOGRAPHIC_DATA], [GEOGRAPHIC_DATA], [GEOGR…"
type textarea "[PERSON_NAME], soovitud toode näidisena väljas [GEOGRAPHIC_DATA], [GEOGRAPHIC_D…"
type textarea "Tere, toode toode näidisena väljas [GEOGRAPHIC_DATA], [GEOGRAPHIC_DATA], Tänasi…"
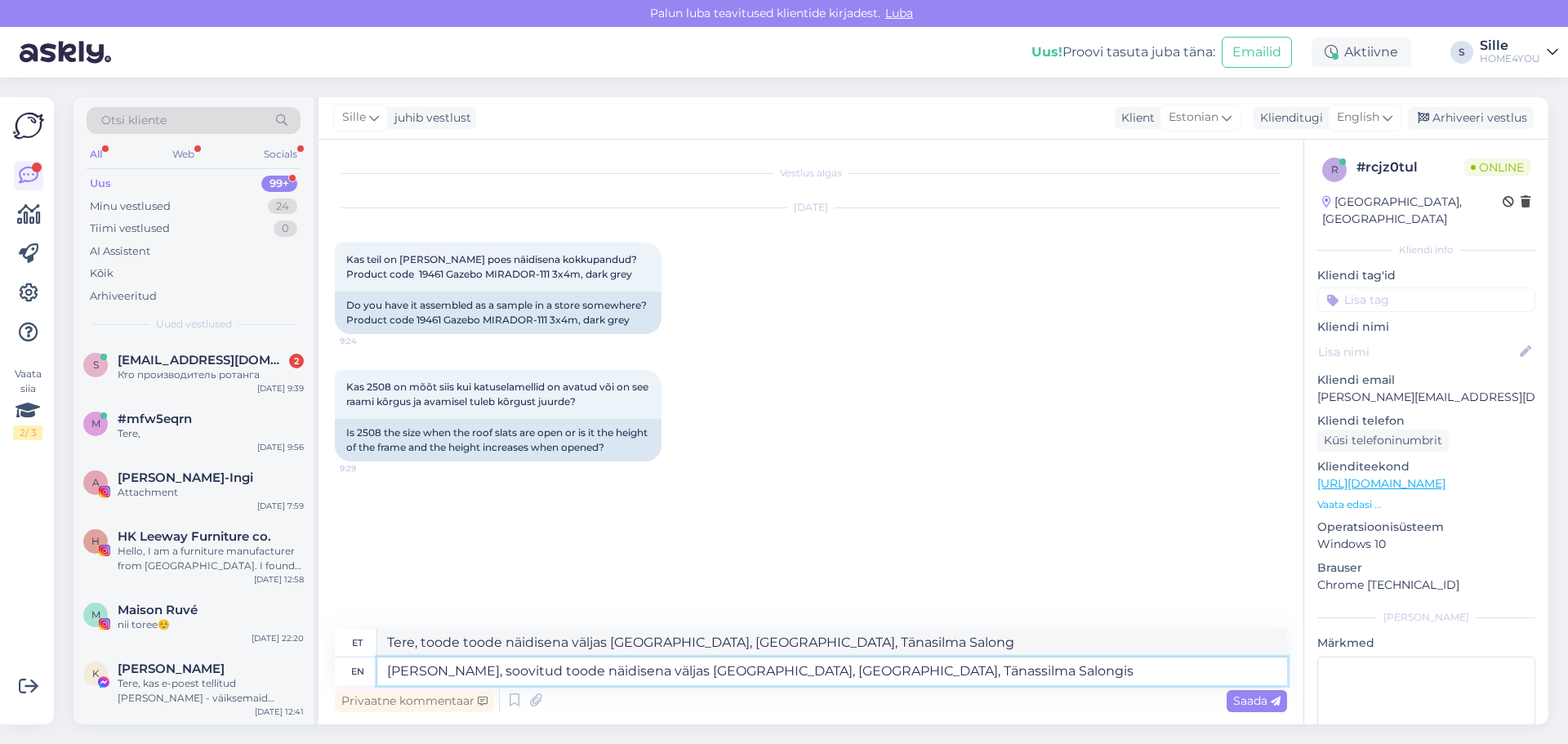
type textarea "[PERSON_NAME], soovitud toode näidisena väljas [GEOGRAPHIC_DATA], [GEOGRAPHIC_D…"
type textarea "Tere, toode toode näidisena väljas [GEOGRAPHIC_DATA], [GEOGRAPHIC_DATA], Tänass…"
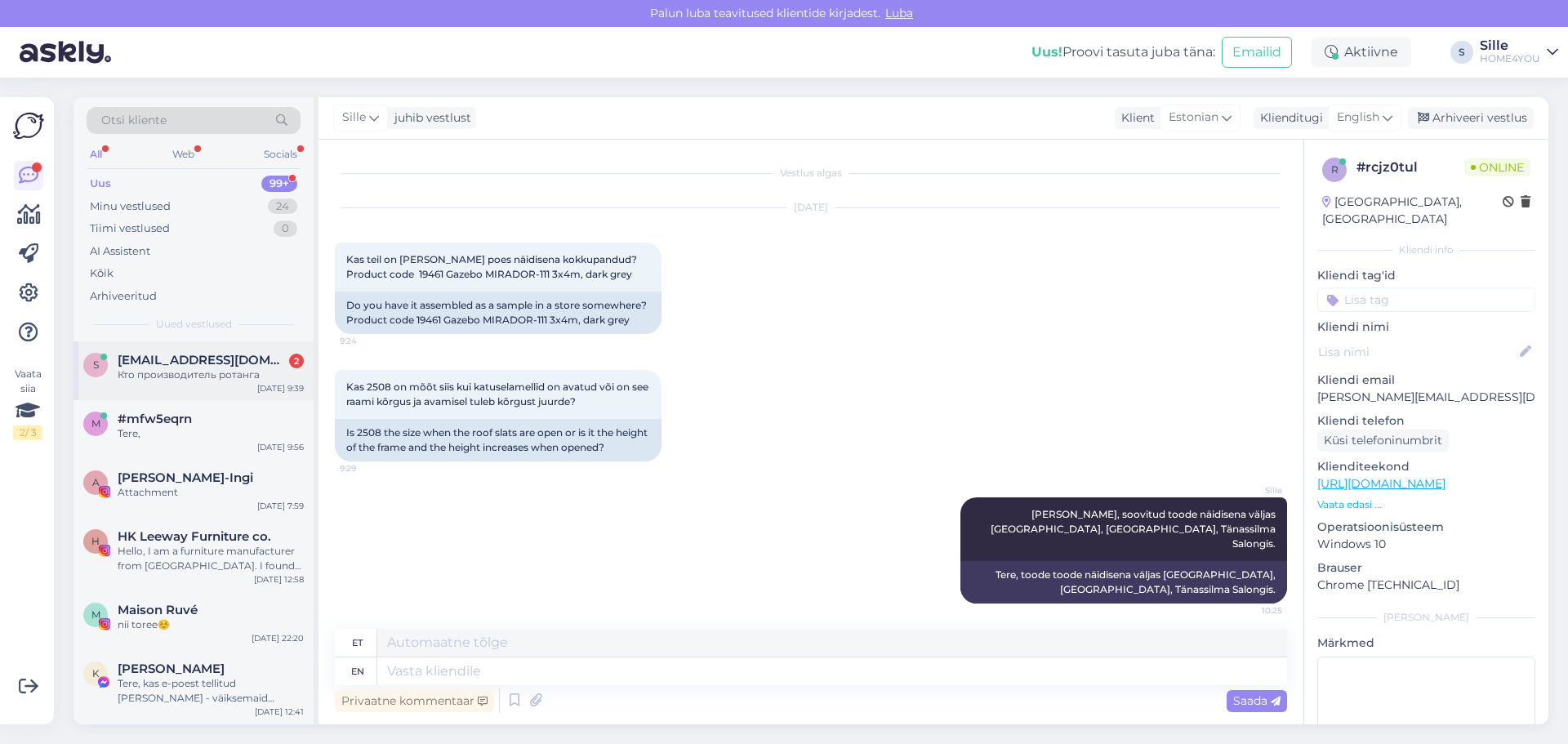
click at [217, 362] on div "[EMAIL_ADDRESS][DOMAIN_NAME] 2" at bounding box center [210, 359] width 186 height 14
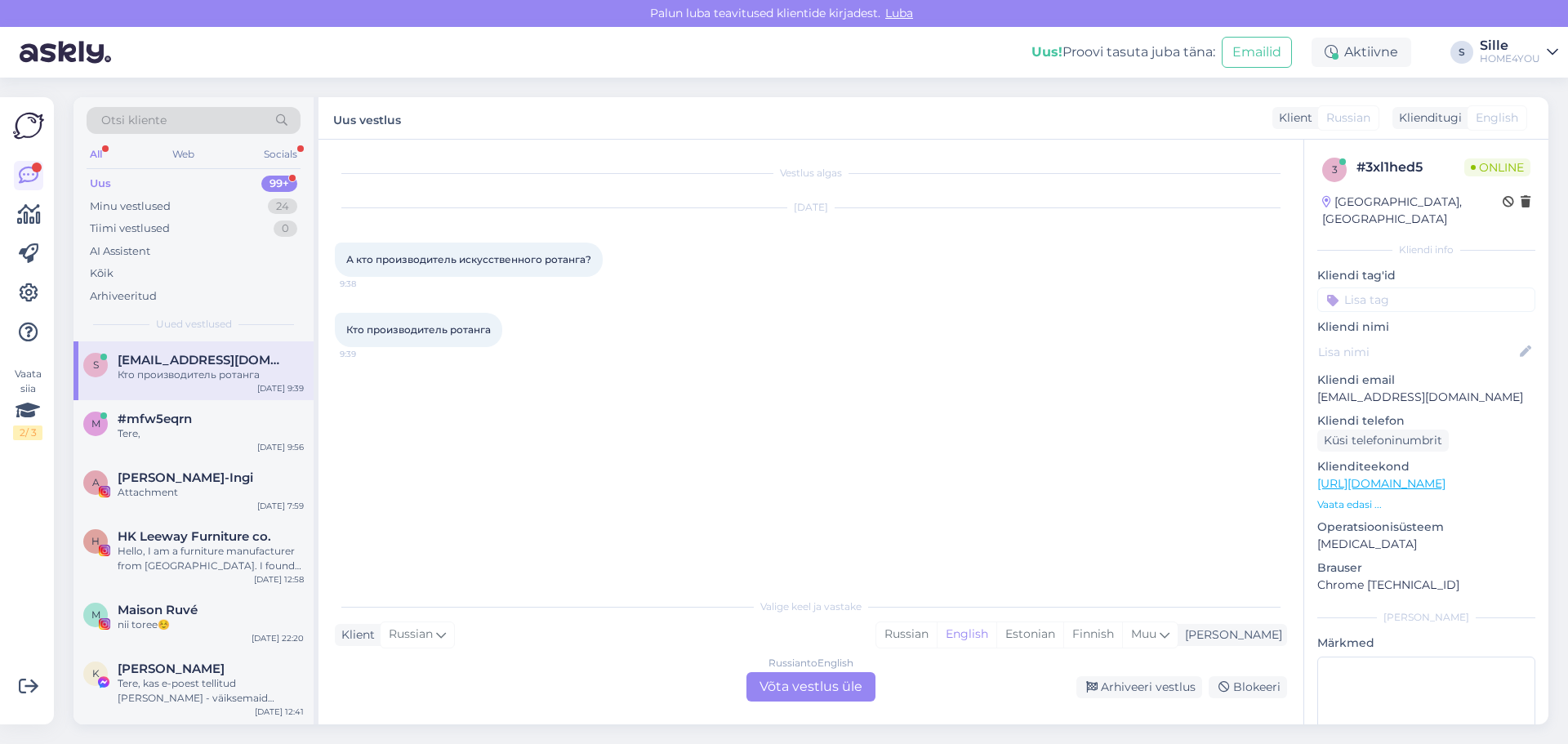
click at [779, 694] on div "Russian to English Võta vestlus üle" at bounding box center [811, 687] width 129 height 30
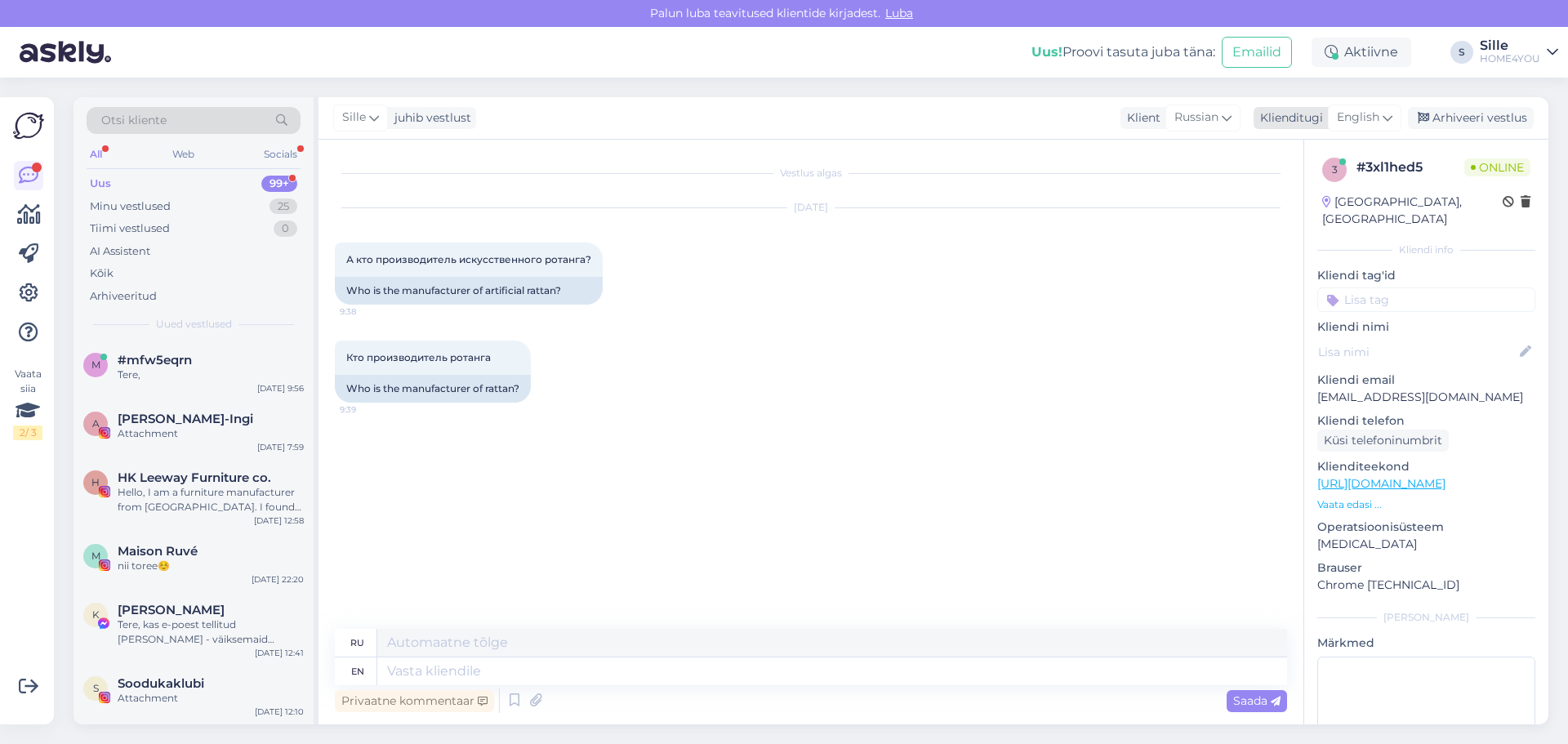
click at [1365, 122] on span "English" at bounding box center [1358, 117] width 42 height 18
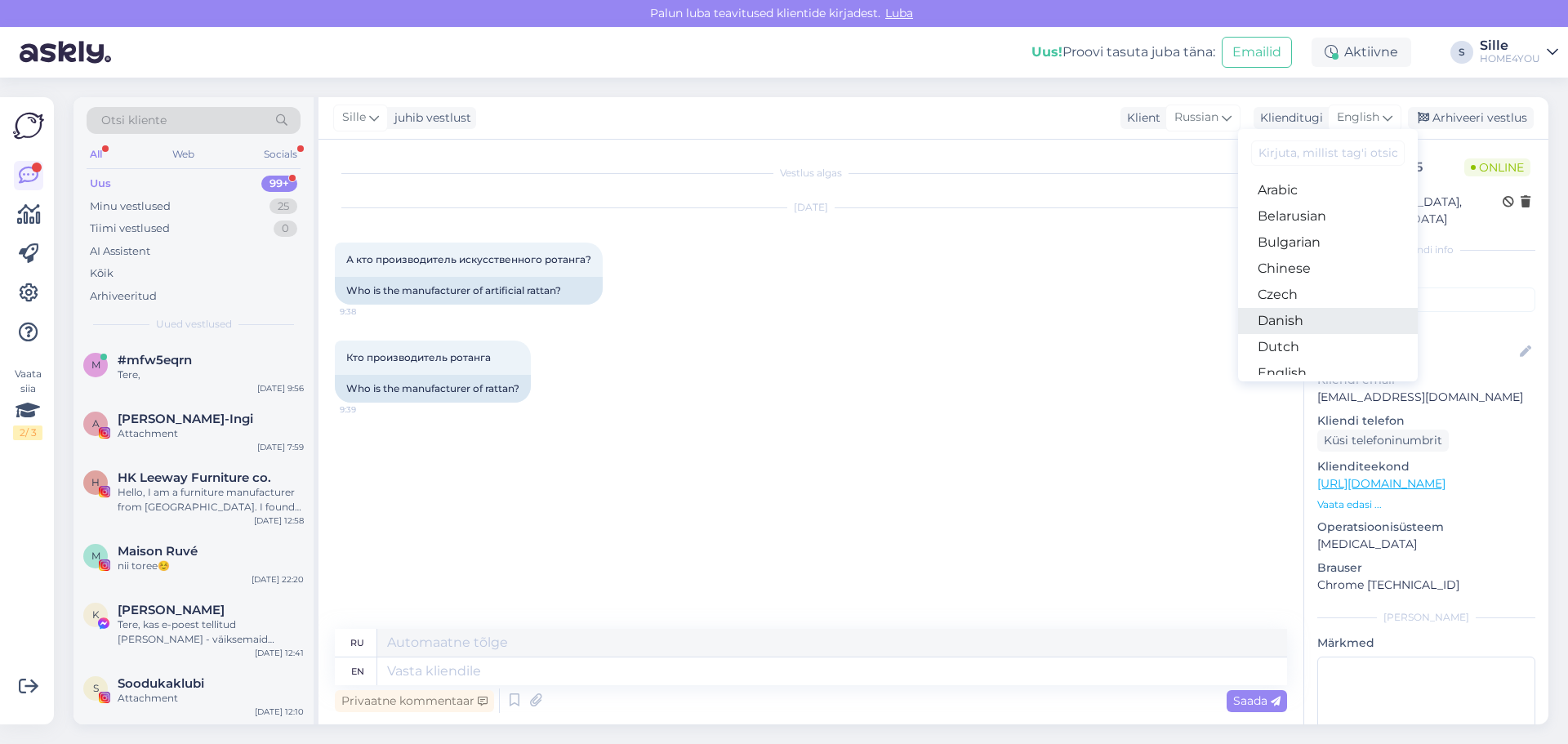
scroll to position [82, 0]
click at [1293, 323] on link "Estonian" at bounding box center [1328, 317] width 180 height 26
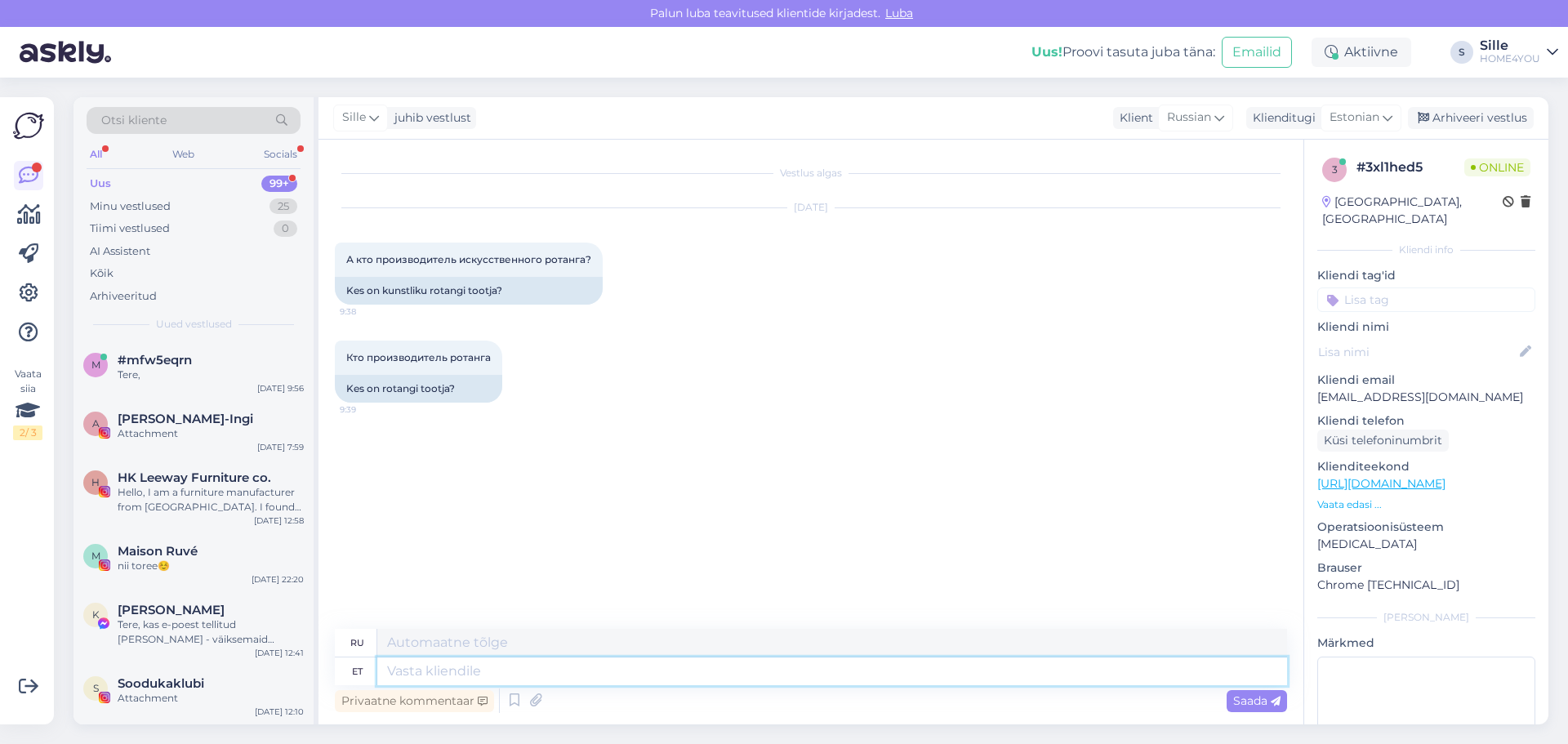
click at [710, 670] on textarea at bounding box center [832, 671] width 910 height 28
click at [1381, 477] on link "[URL][DOMAIN_NAME]" at bounding box center [1382, 483] width 128 height 14
click at [552, 651] on textarea at bounding box center [832, 643] width 910 height 28
click at [548, 670] on textarea at bounding box center [832, 671] width 910 height 28
type textarea "Tere,"
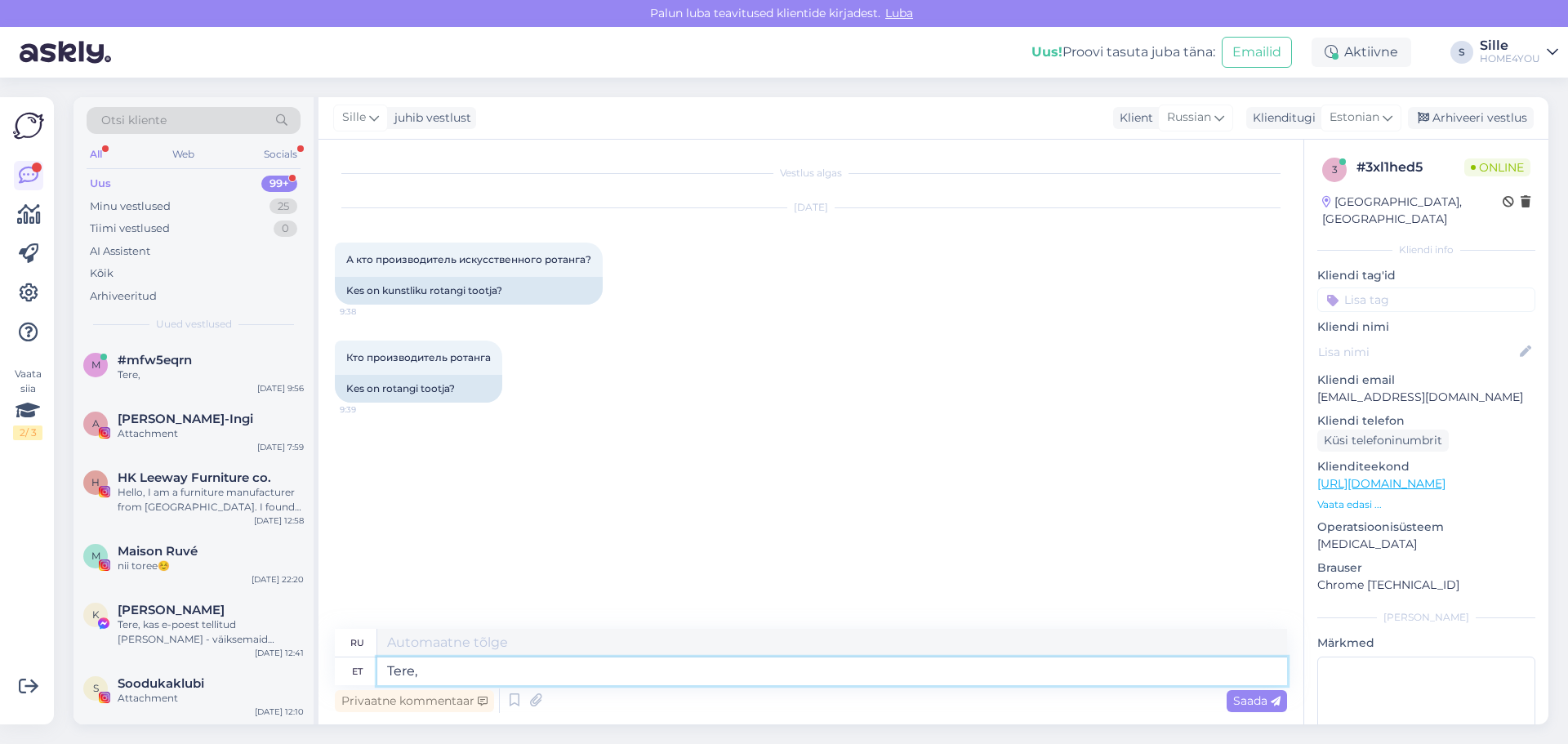
type textarea "Привет,"
type textarea "Tere, tootjat m"
type textarea "Здравствуйте, производитель"
type textarea "Tere, tootjat me"
type textarea "Здравствуйте, мы являемся производителем."
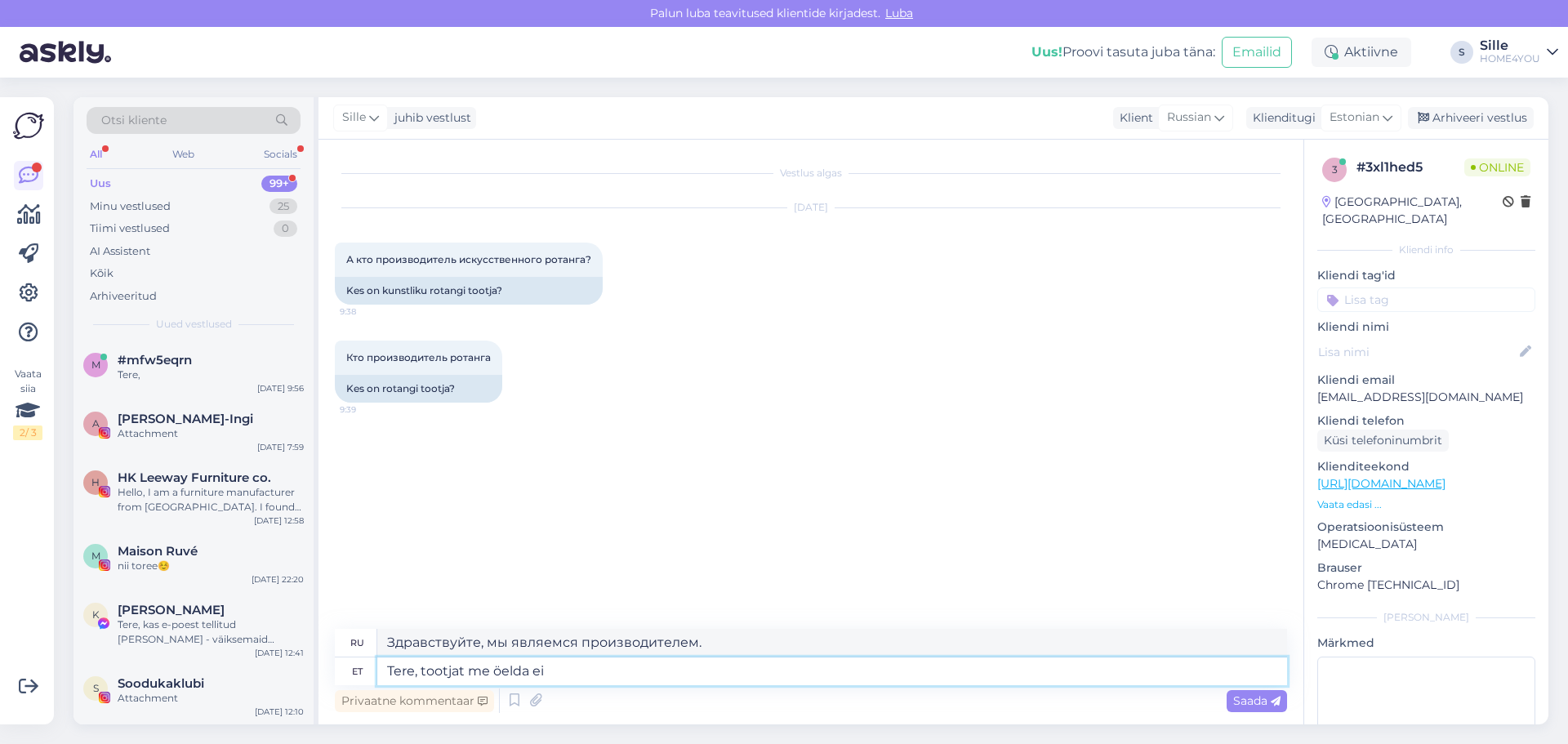
type textarea "Tere, tootjat me öelda ei s"
type textarea "Здравствуйте, мы не называем производителя."
type textarea "Tere, tootjat me öelda ei saa a"
type textarea "Здравствуйте, мы не можем назвать вам производителя."
type textarea "Tere, tootjat me öelda ei saa aga"
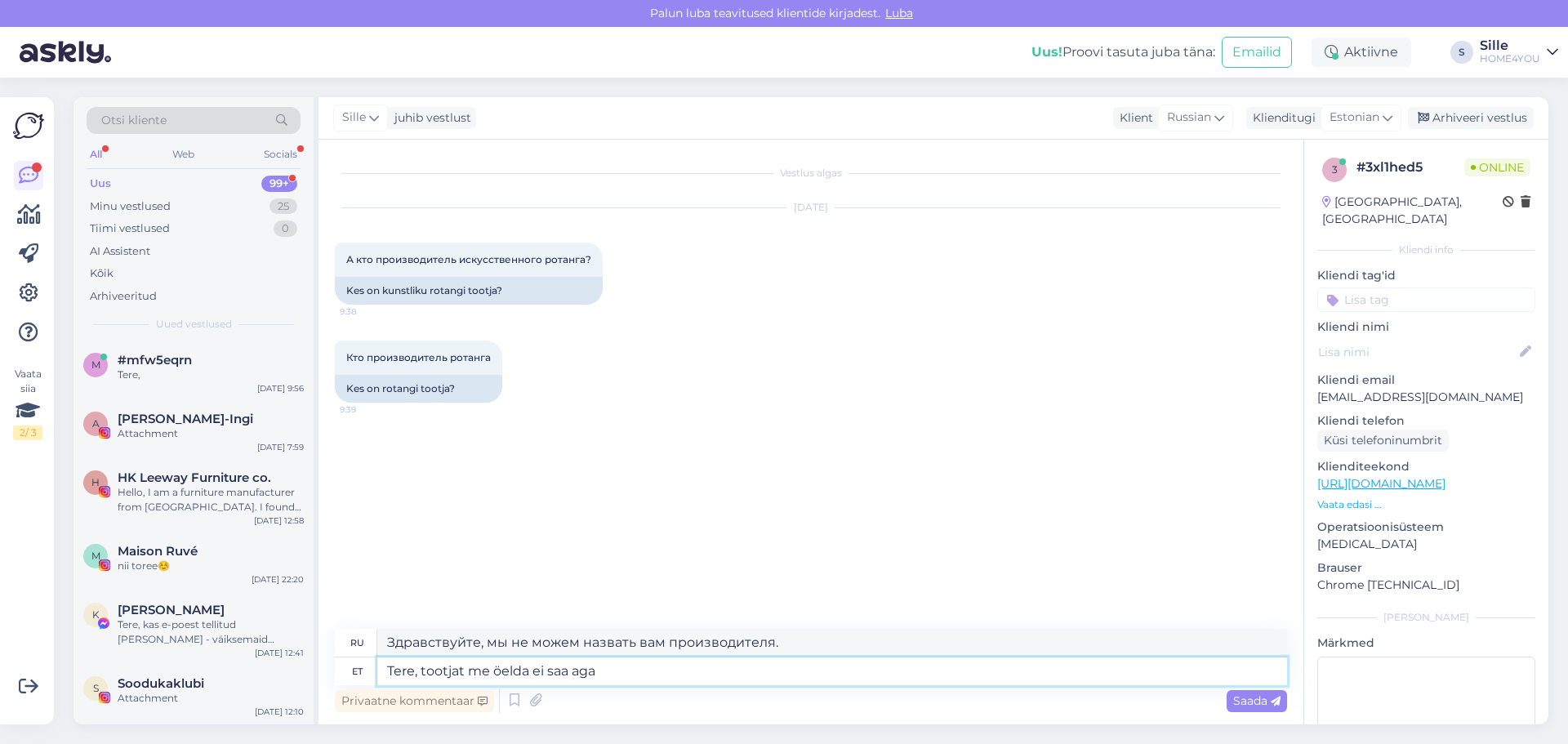
type textarea "Здравствуйте, мы не можем назвать производителя, но"
type textarea "Tere, tootjat me öelda ei saa aga [PERSON_NAME]"
type textarea "Здравствуйте, мы не можем назвать производителя, но продукт"
type textarea "Tere, tootjat me öelda ei saa aga [PERSON_NAME] tuleb"
type textarea "Здравствуйте, производителя назвать не можем, но товар прибудет."
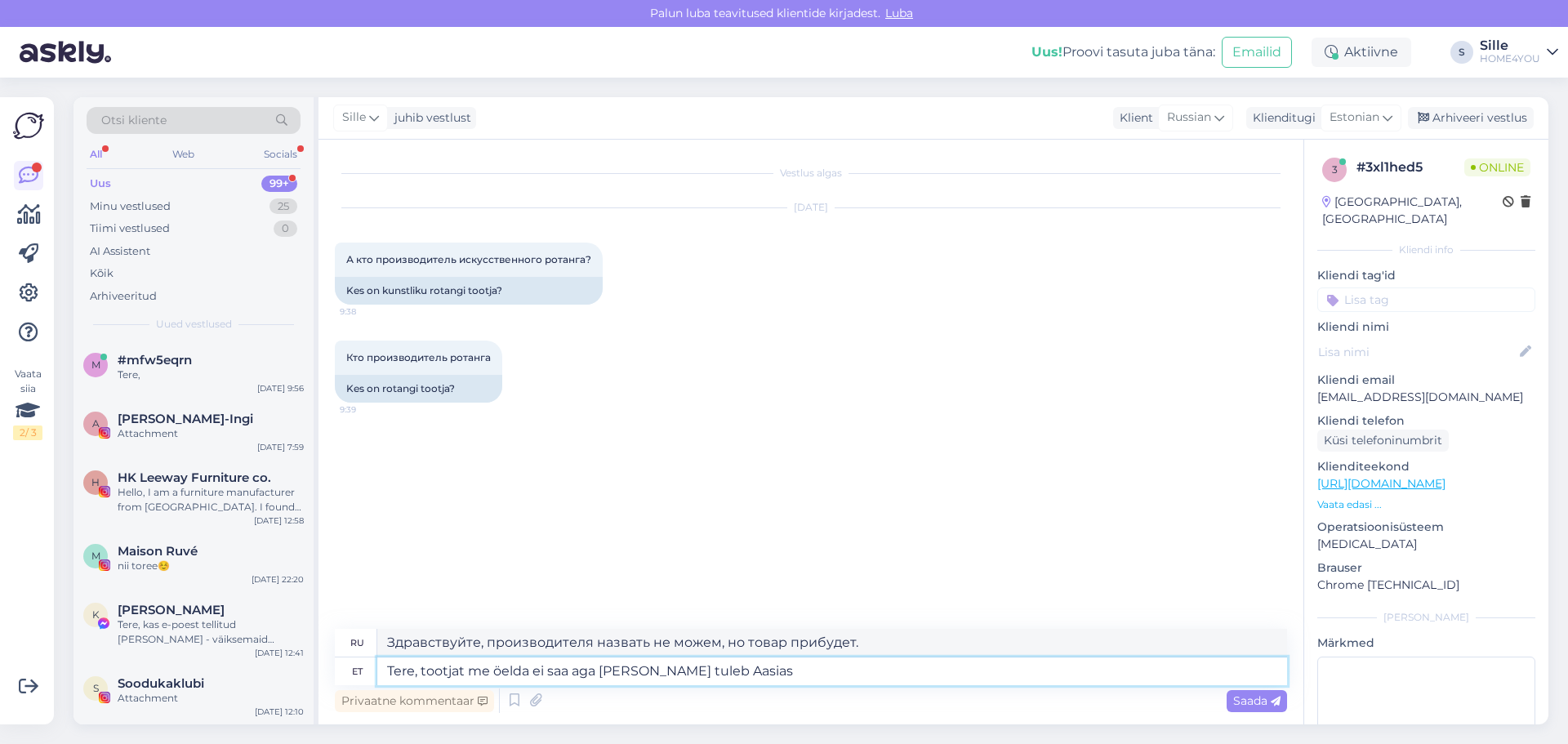
type textarea "Tere, tootjat me öelda ei saa aga [PERSON_NAME] tuleb Aasiast"
type textarea "Здравствуйте, производителя назвать не можем, но товар из [GEOGRAPHIC_DATA]."
type textarea "Tere, tootjat me öelda ei saa aga [PERSON_NAME] tuleb Aasiast."
type textarea "Здравствуйте, производителя назвать не можем, но товар родом из [GEOGRAPHIC_DAT…"
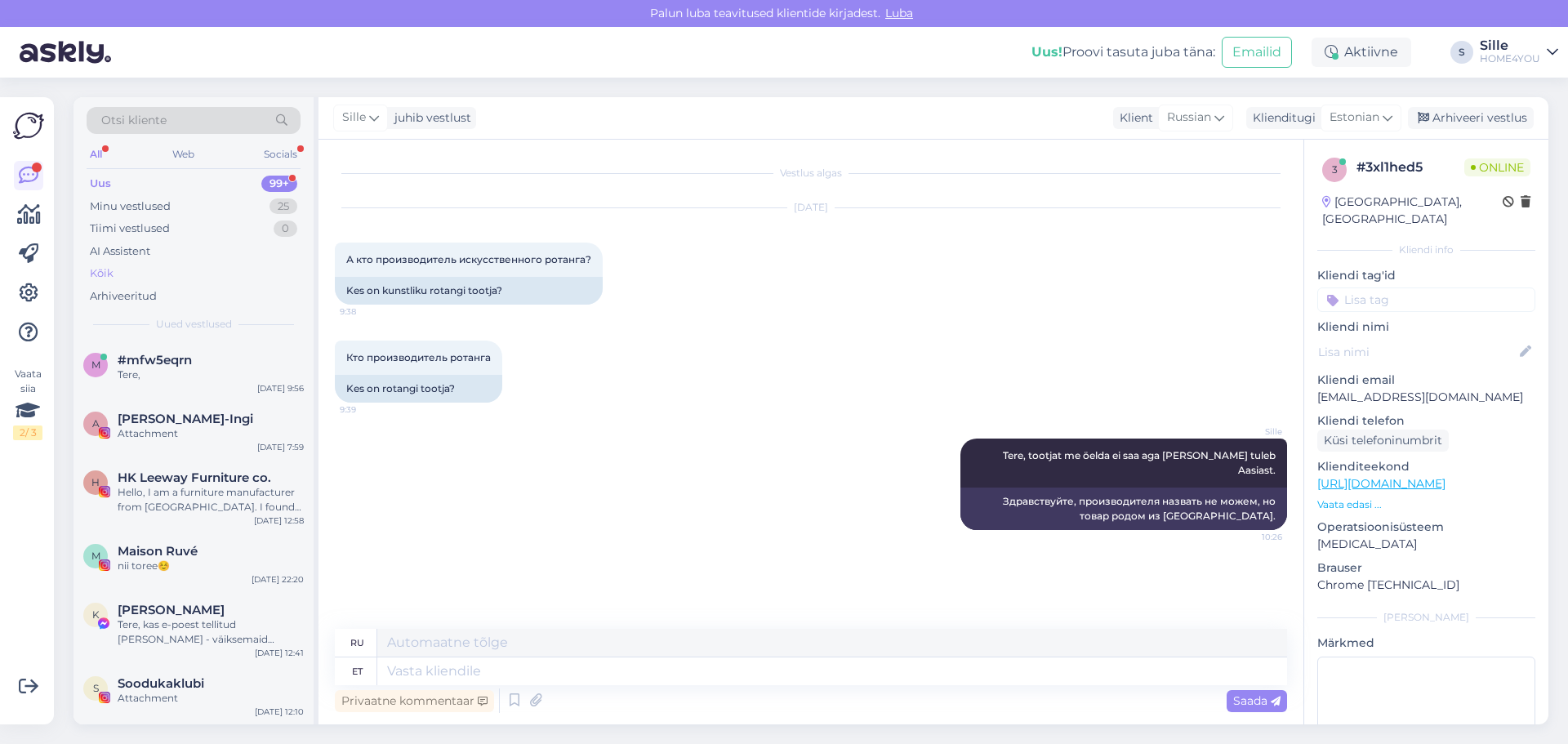
click at [111, 268] on div "Kõik" at bounding box center [102, 273] width 24 height 16
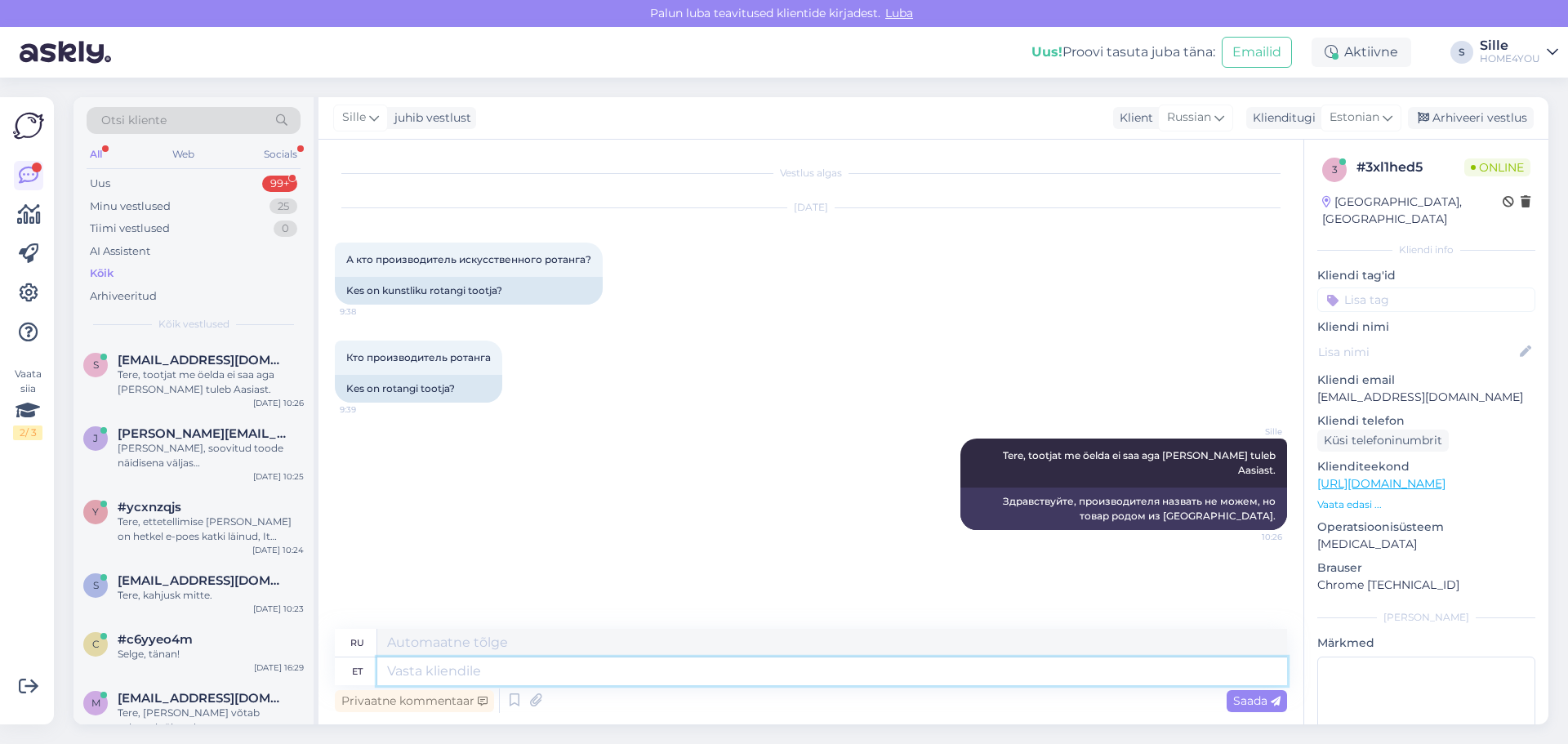
click at [592, 673] on textarea at bounding box center [832, 671] width 910 height 28
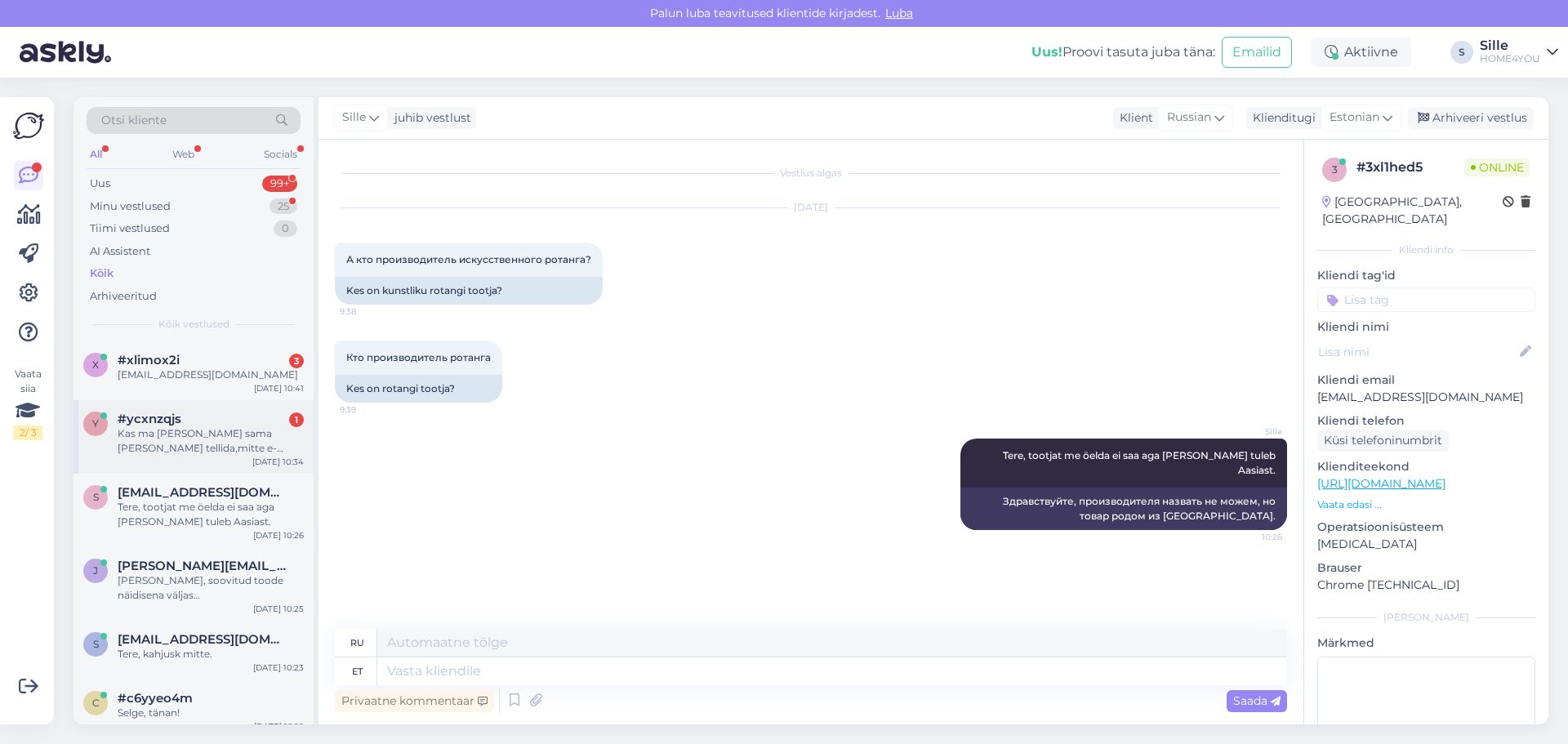
click at [231, 456] on div "y #ycxnzqjs 1 Kas ma [PERSON_NAME] sama [PERSON_NAME] tellida,mitte e-poest? [D…" at bounding box center [193, 437] width 240 height 73
